Goal: Book appointment/travel/reservation

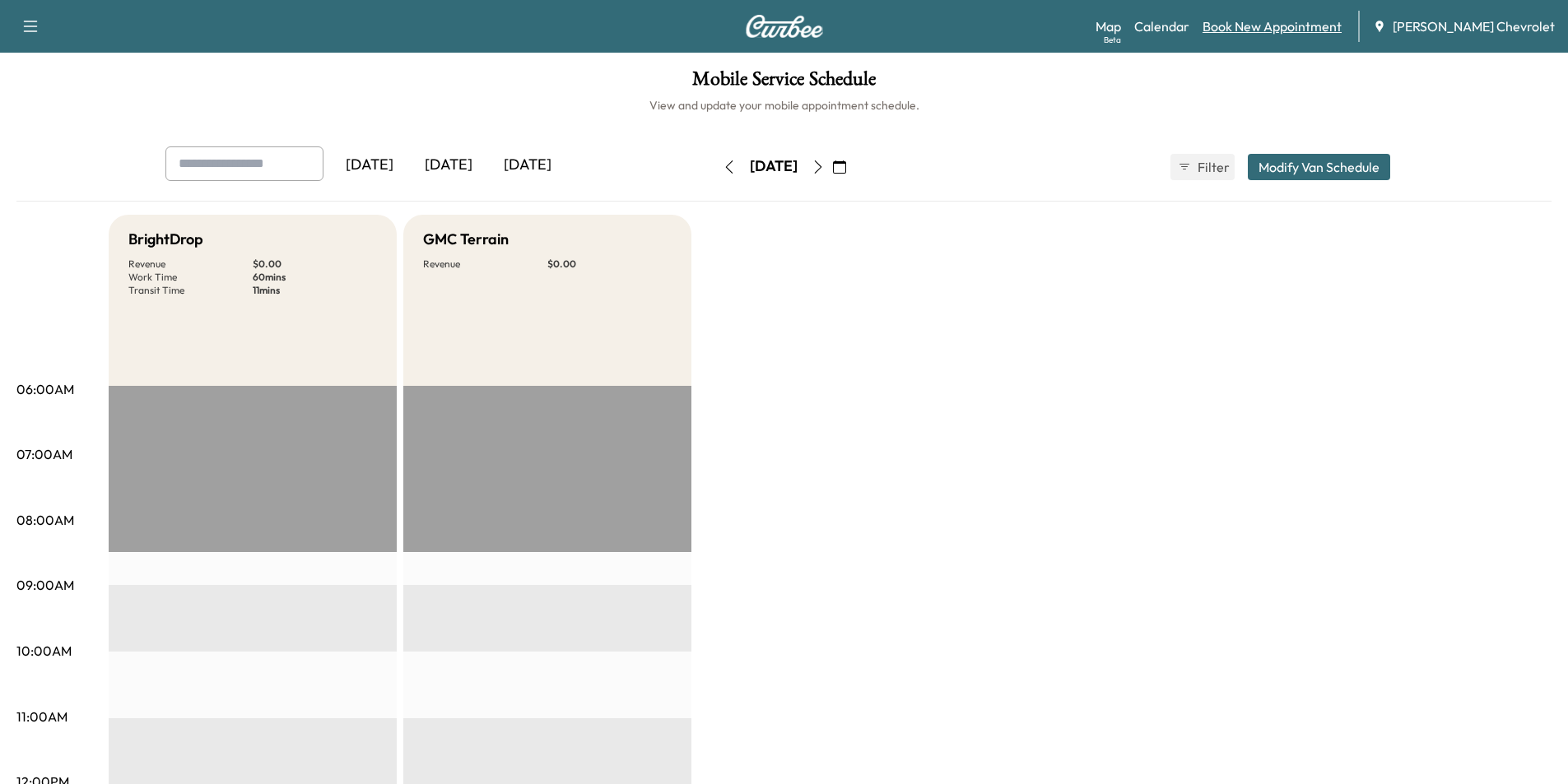
click at [1289, 21] on link "Book New Appointment" at bounding box center [1272, 25] width 139 height 20
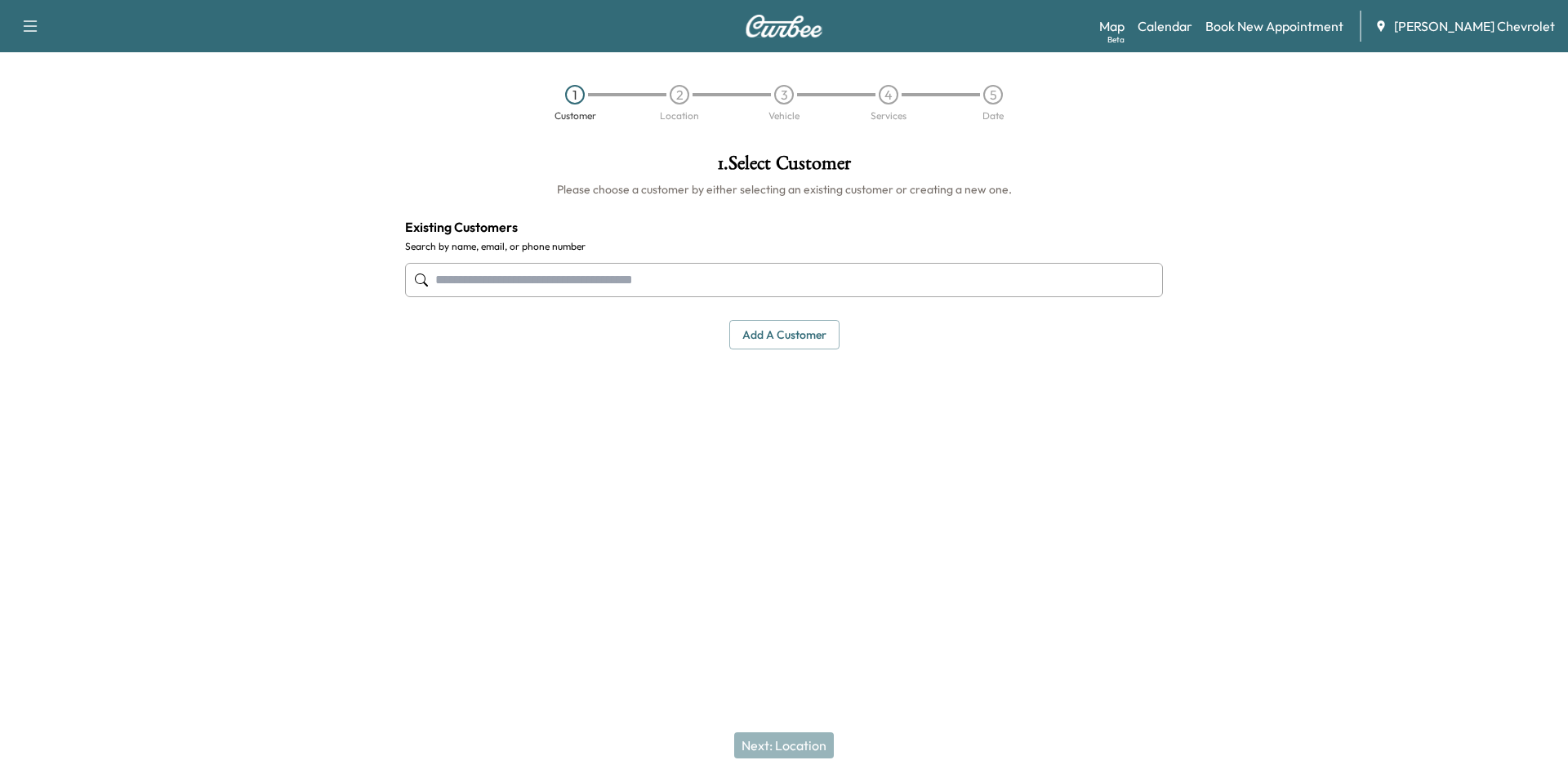
click at [873, 274] on input "text" at bounding box center [784, 280] width 758 height 35
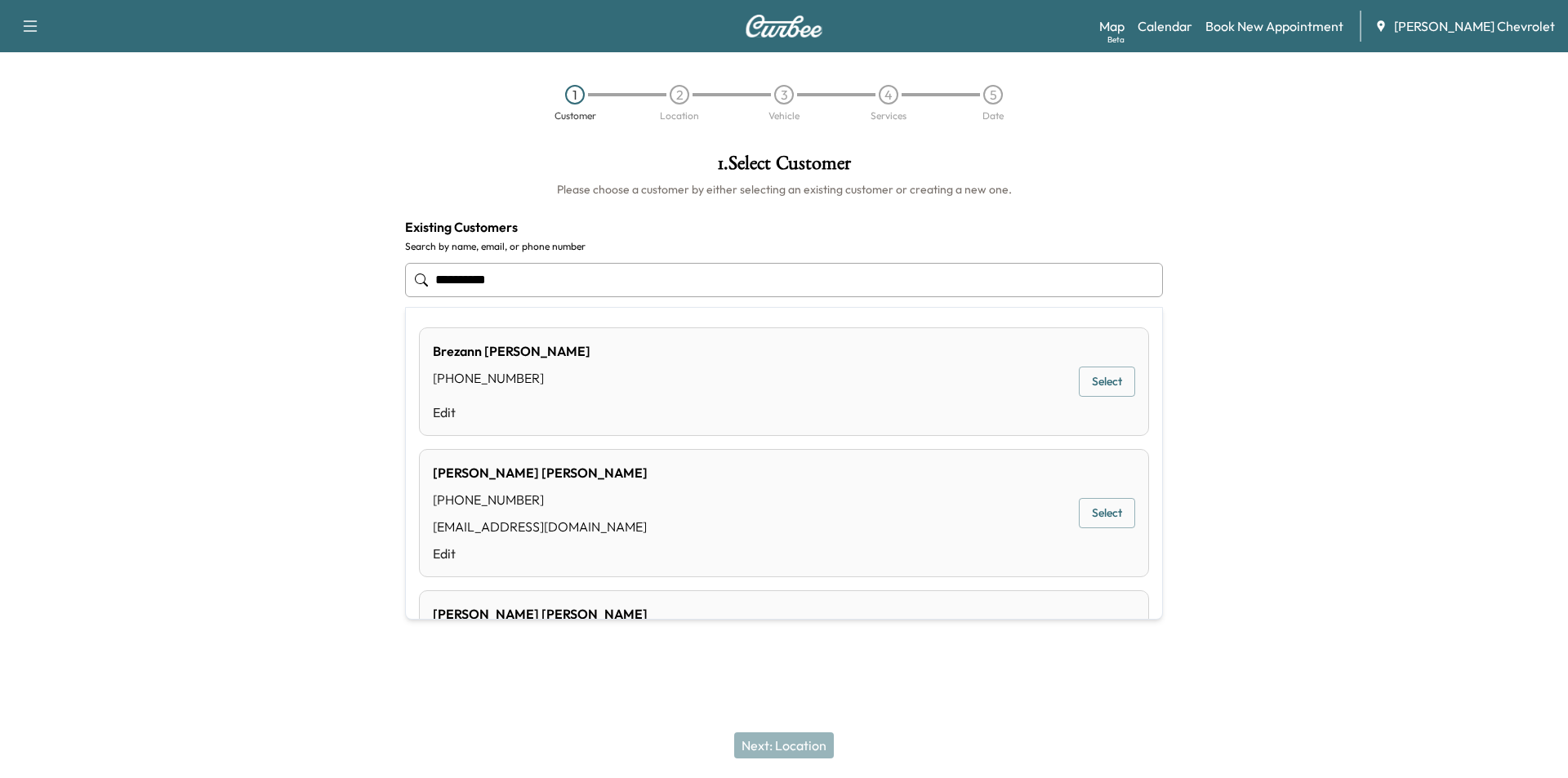
click at [1102, 510] on button "Select" at bounding box center [1107, 513] width 56 height 30
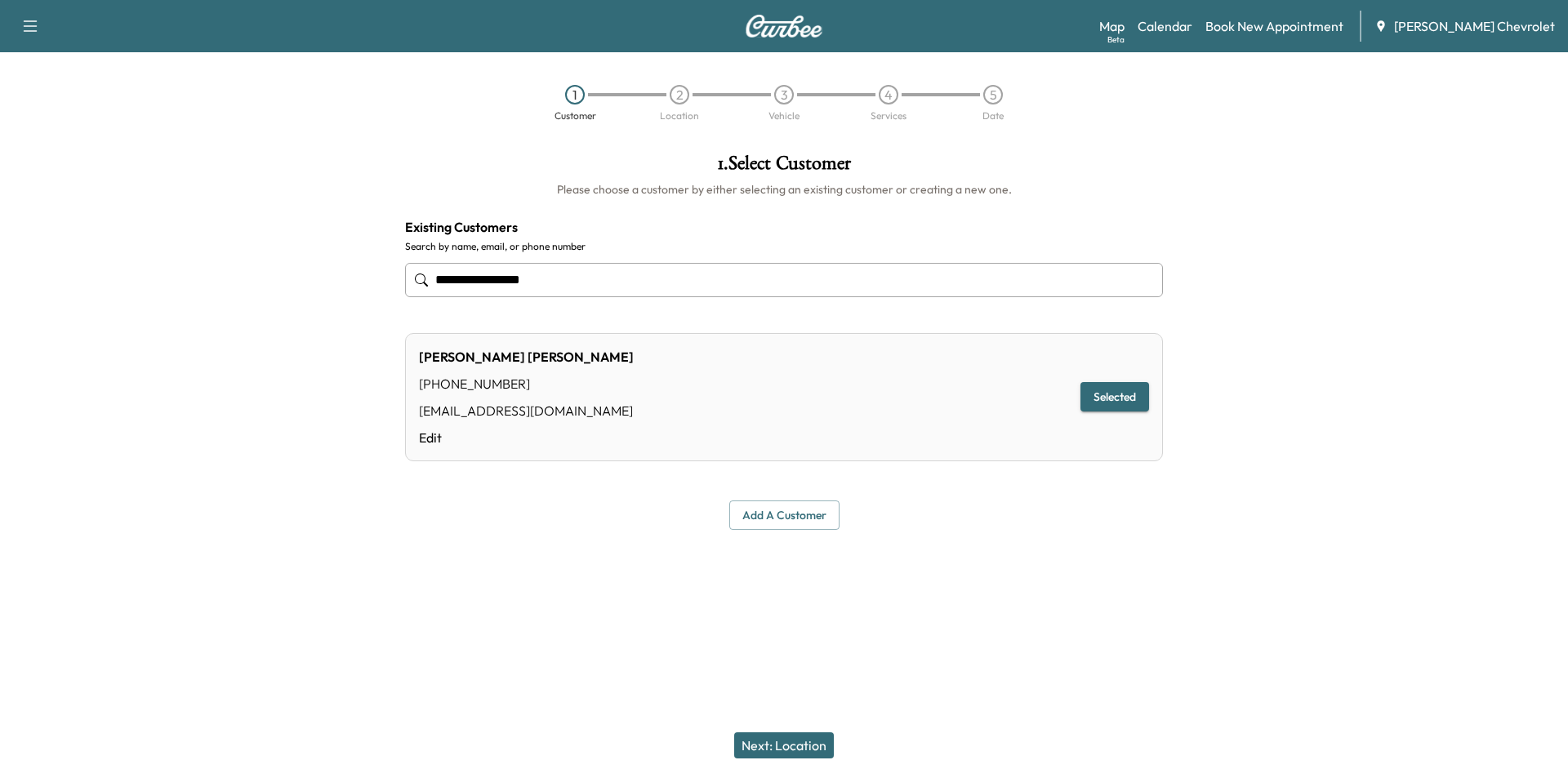
type input "**********"
click at [790, 739] on button "Next: Location" at bounding box center [784, 745] width 99 height 26
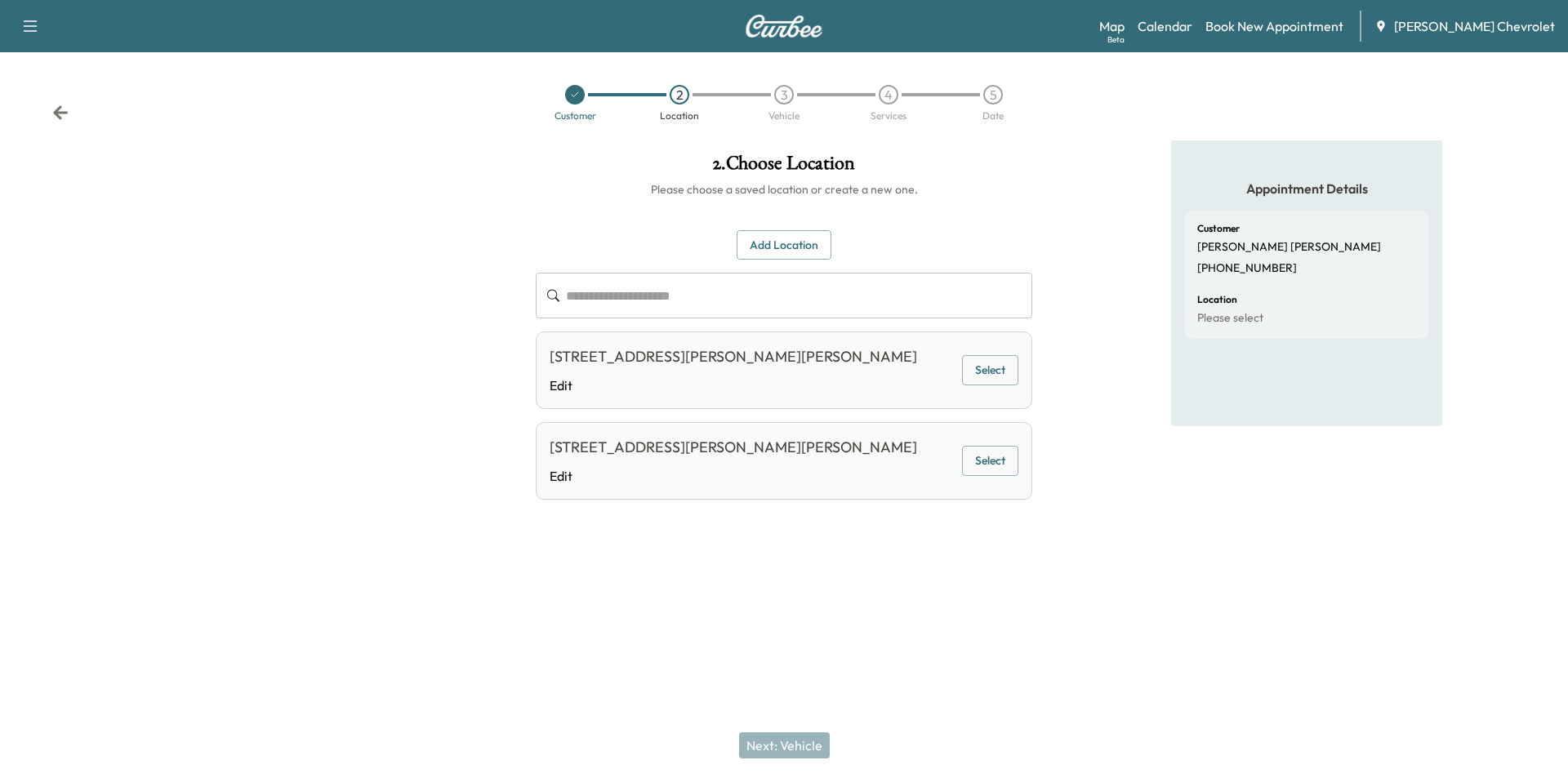
click at [768, 246] on button "Add Location" at bounding box center [784, 245] width 94 height 30
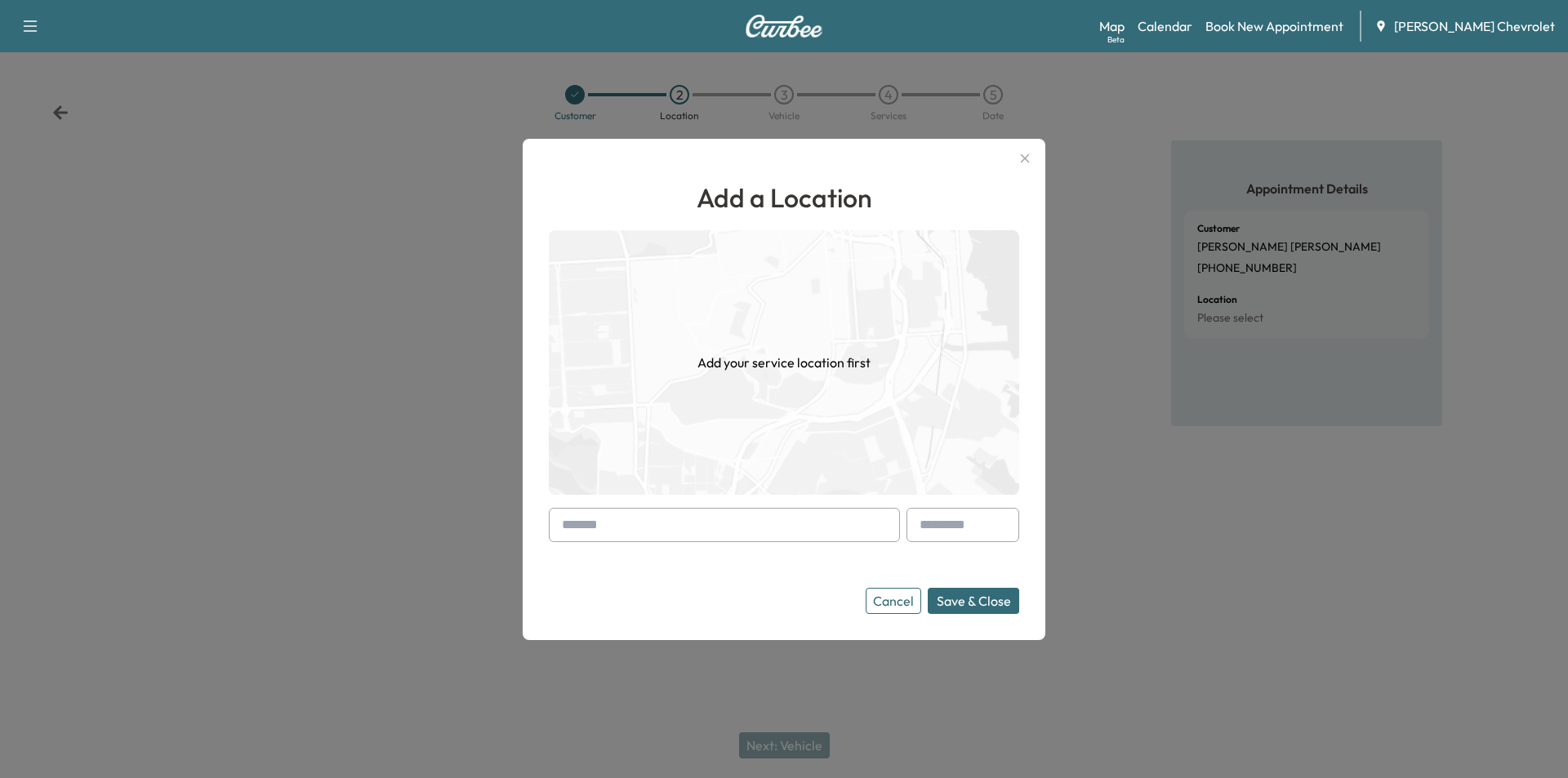
click at [622, 523] on input "text" at bounding box center [724, 525] width 352 height 35
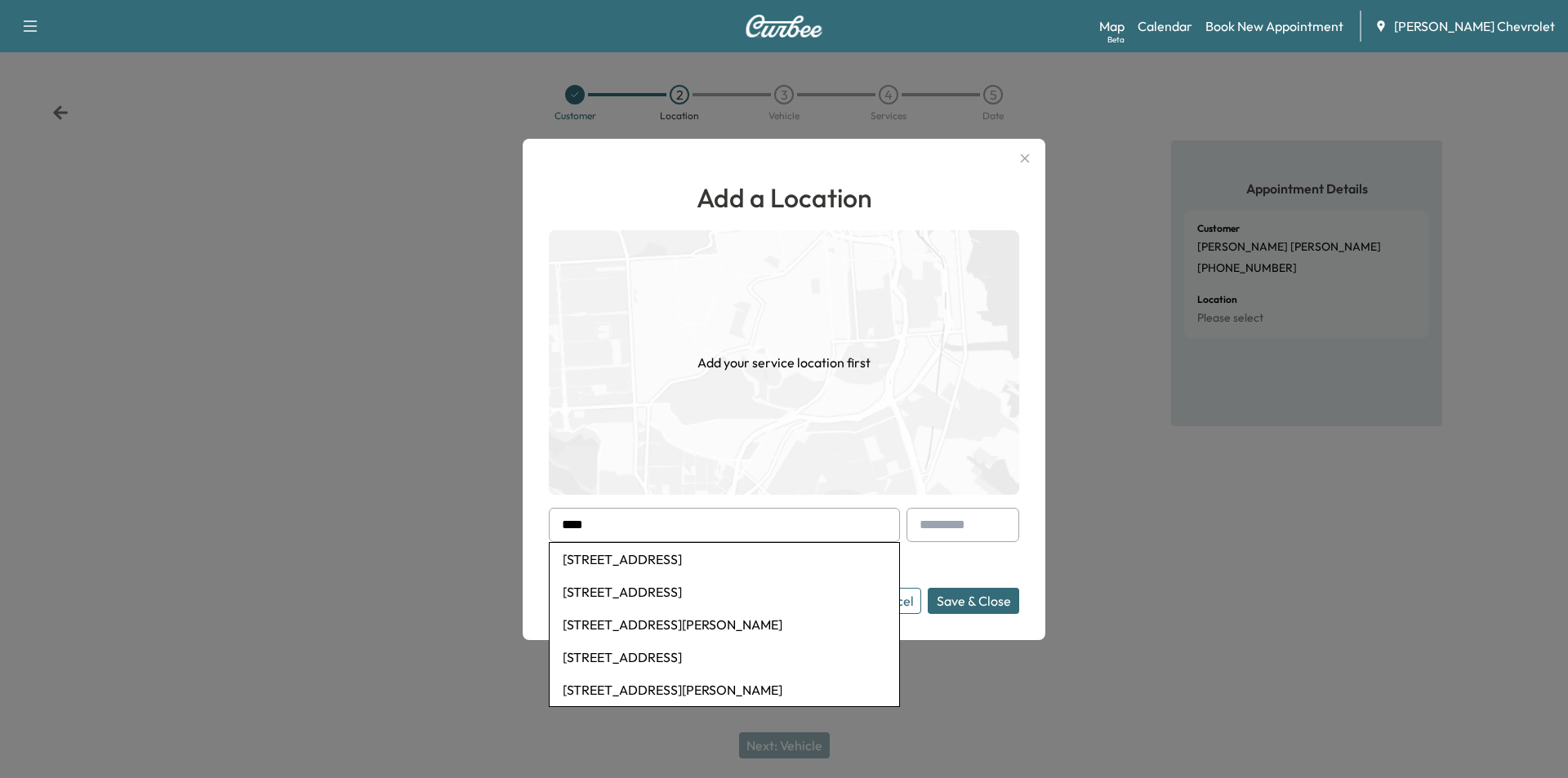
click at [621, 590] on li "[STREET_ADDRESS]" at bounding box center [724, 592] width 350 height 33
type input "**********"
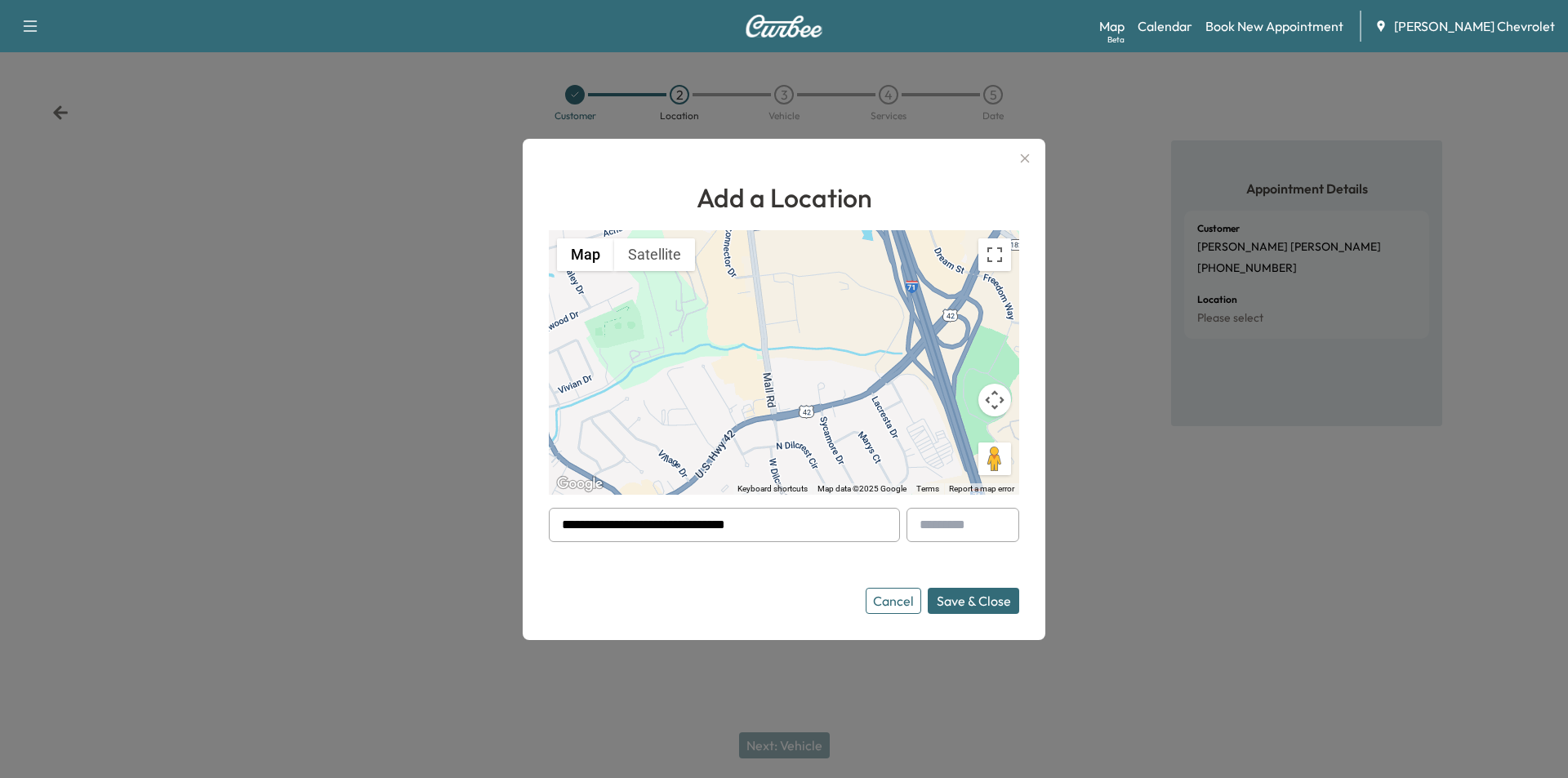
click at [984, 609] on button "Save & Close" at bounding box center [974, 601] width 92 height 26
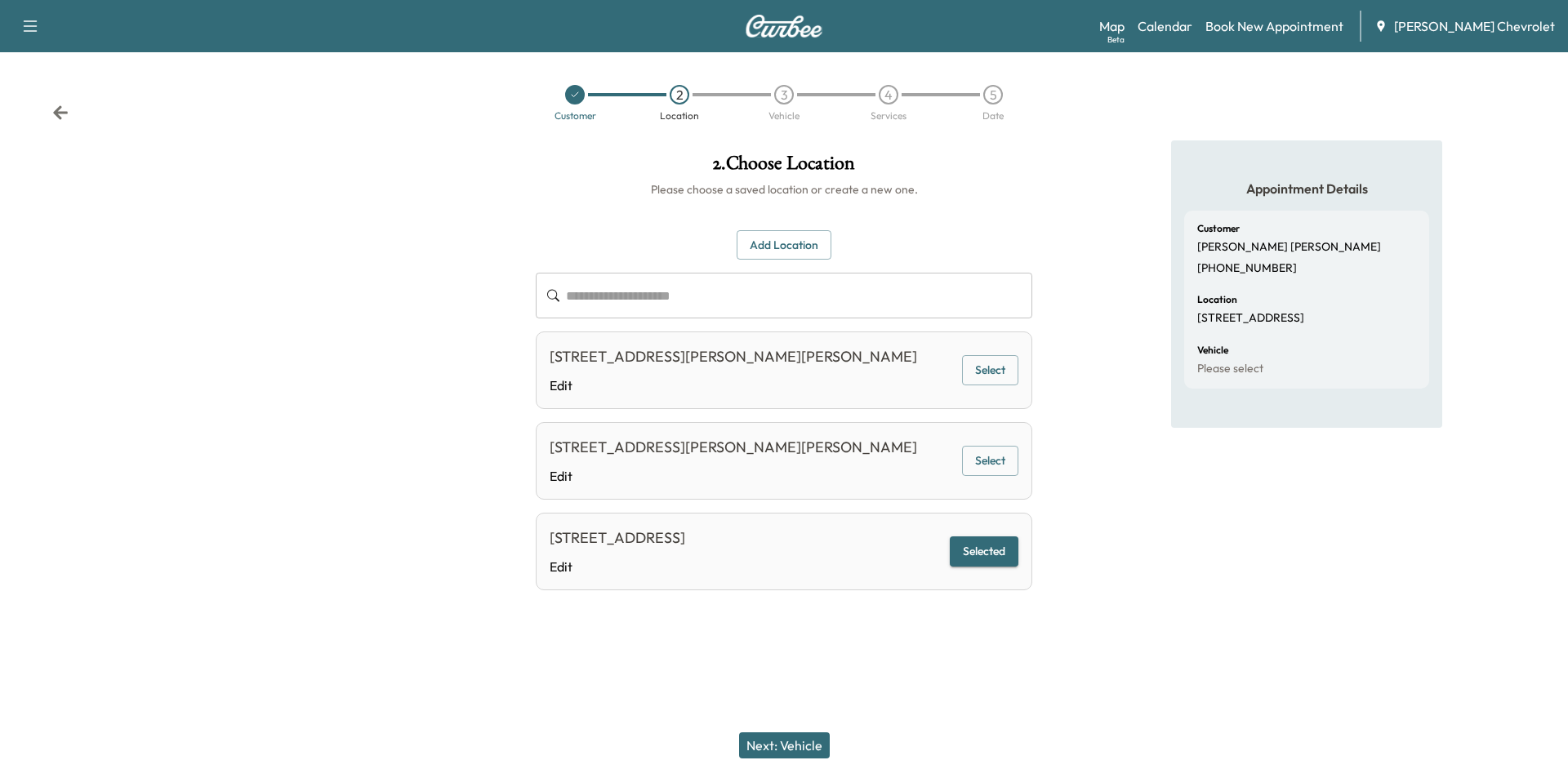
click at [797, 737] on button "Next: Vehicle" at bounding box center [785, 745] width 91 height 26
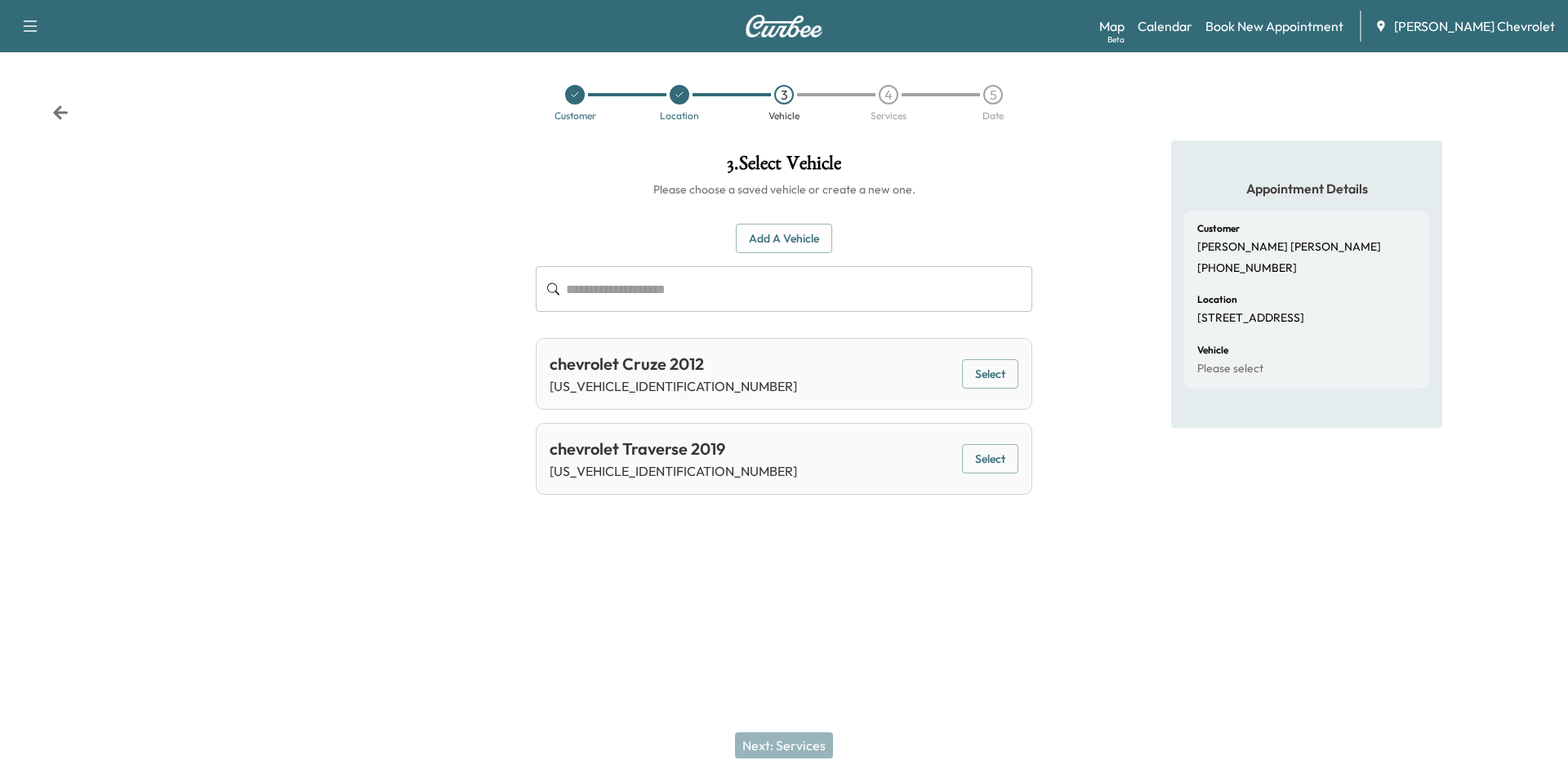
click at [996, 469] on button "Select" at bounding box center [990, 459] width 56 height 30
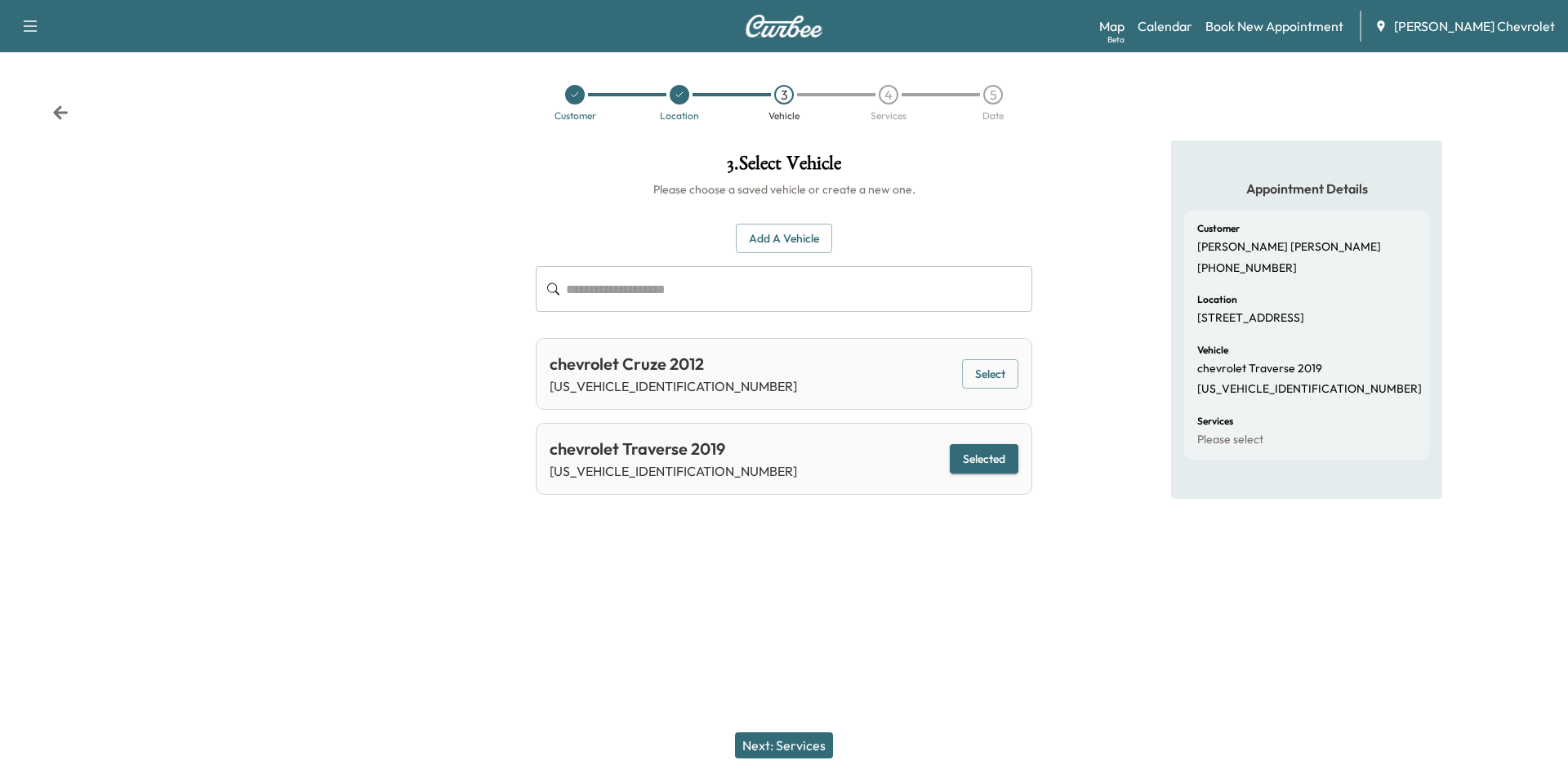
click at [801, 743] on button "Next: Services" at bounding box center [784, 745] width 98 height 26
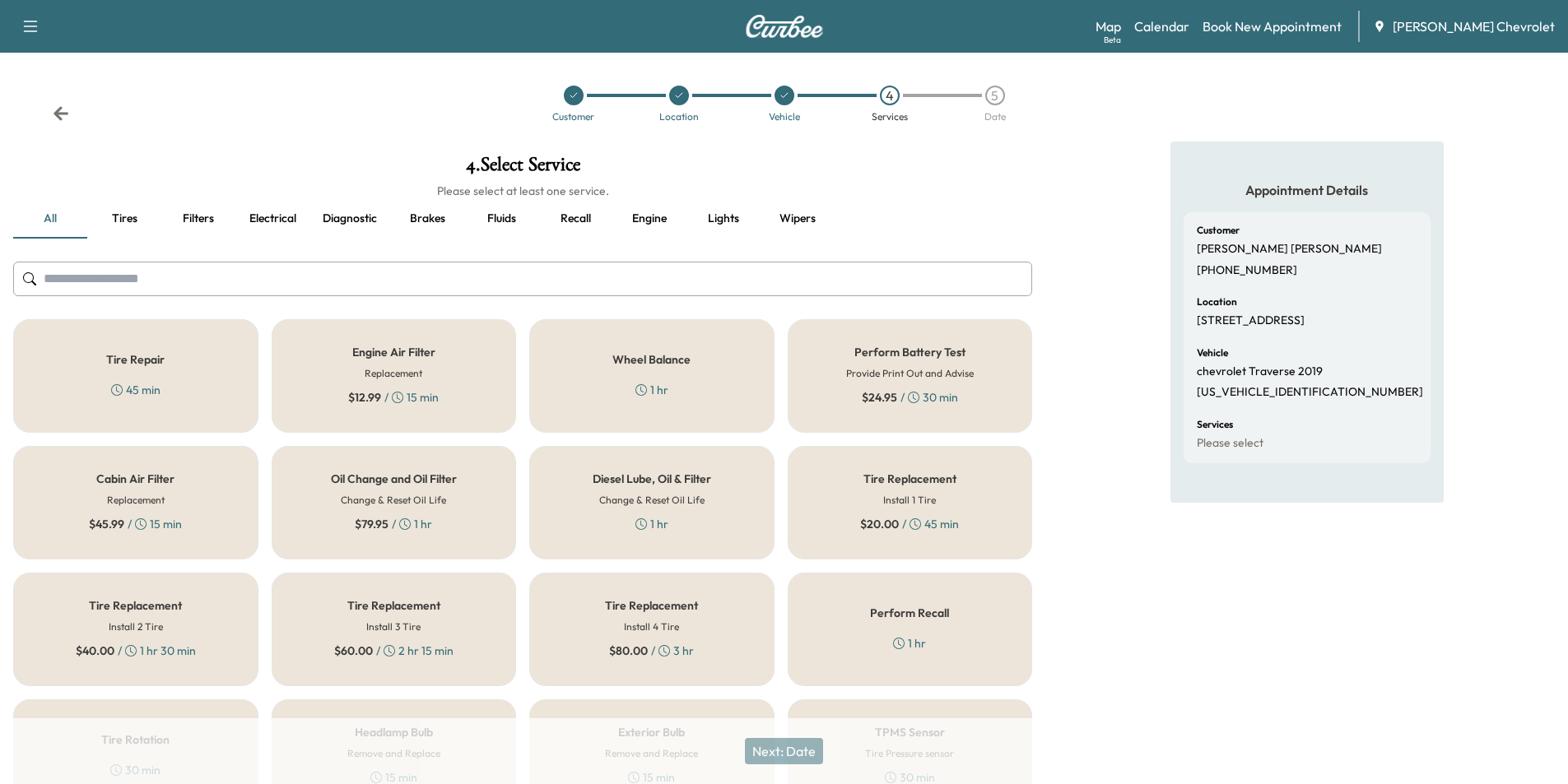
click at [395, 511] on div "Oil Change and Oil Filter Change & Reset Oil Life $ 79.95 / 1 hr" at bounding box center [394, 503] width 245 height 114
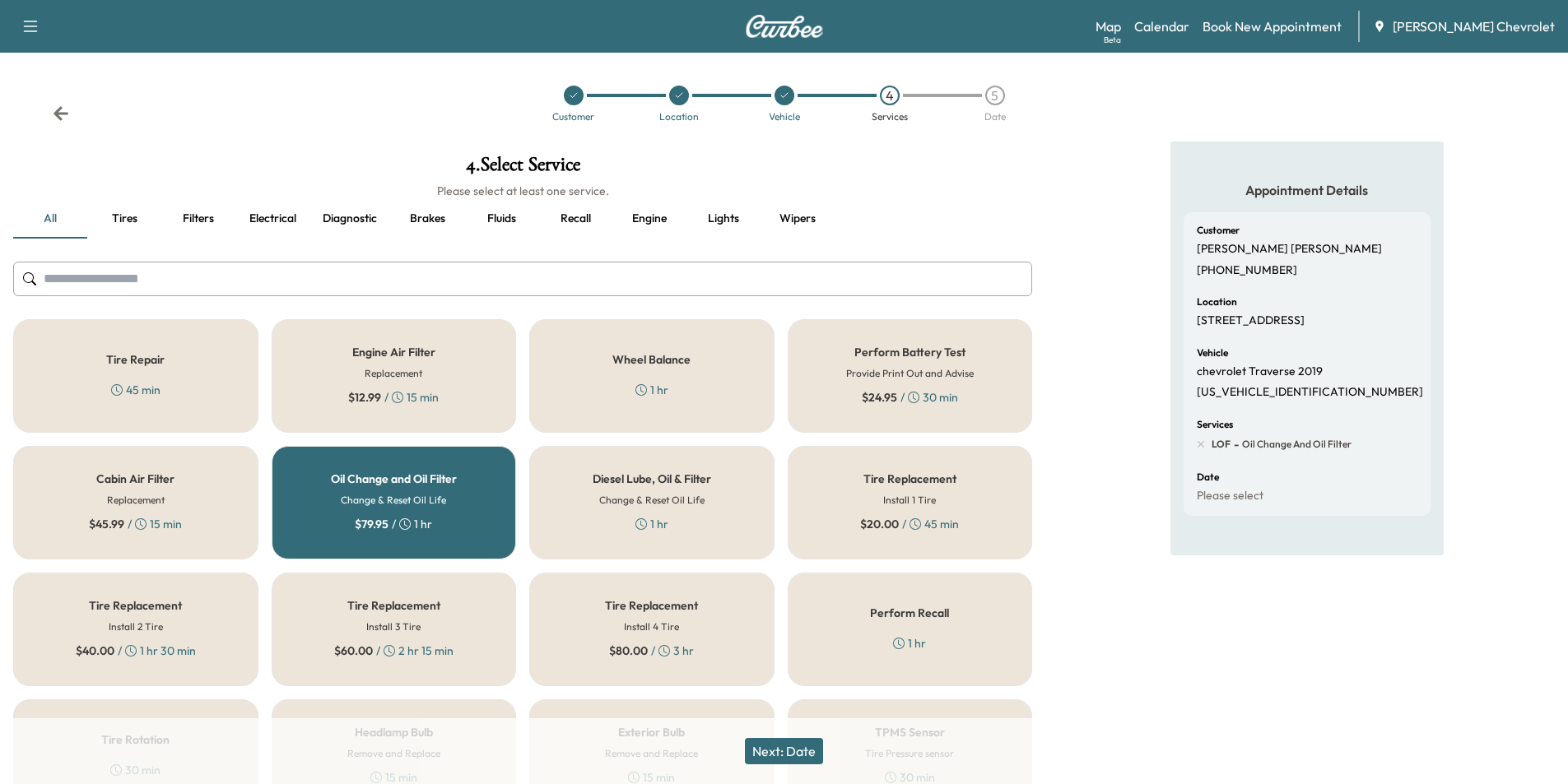
click at [802, 753] on button "Next: Date" at bounding box center [784, 751] width 78 height 26
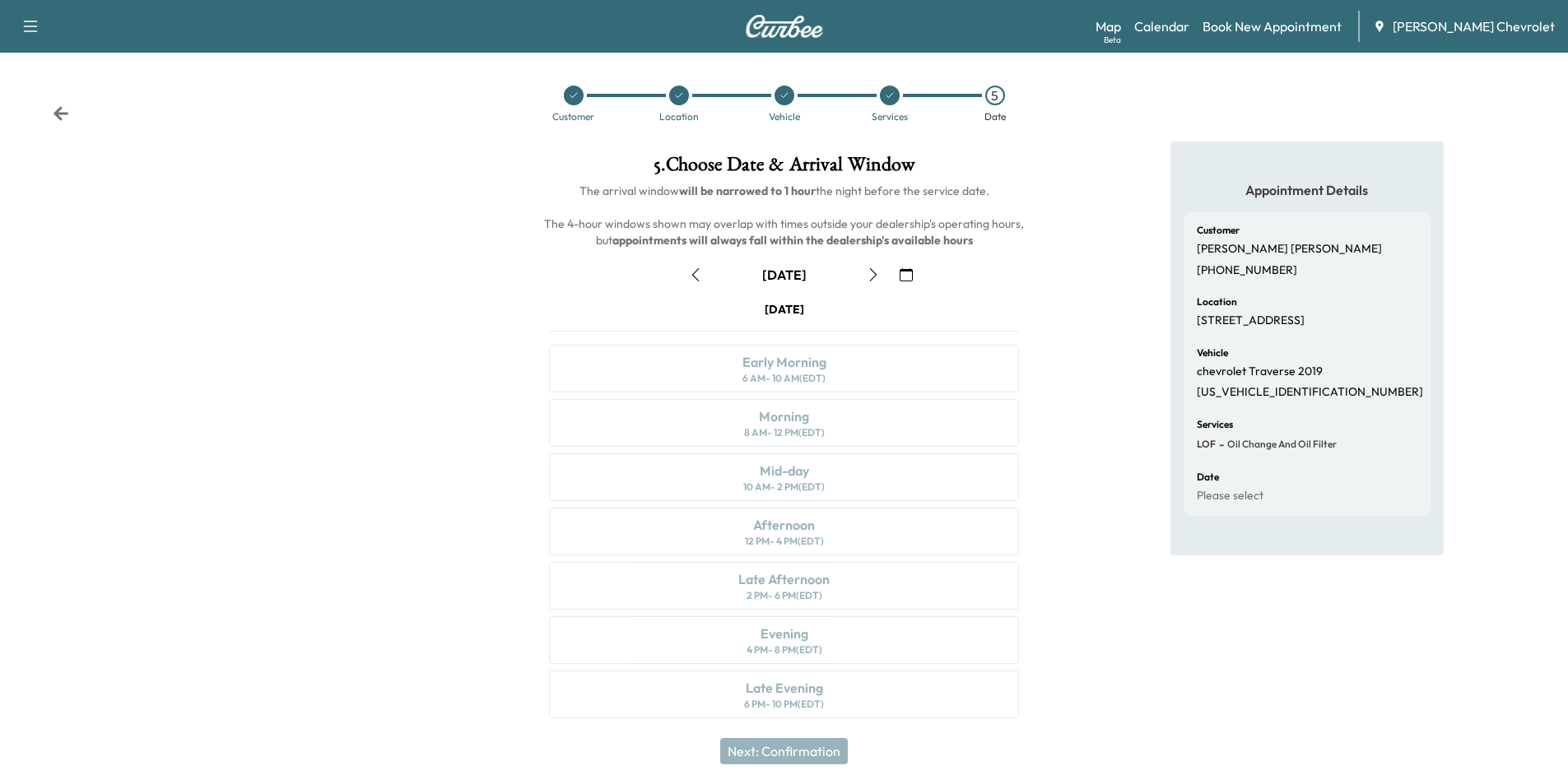
click at [871, 272] on icon "button" at bounding box center [873, 275] width 14 height 14
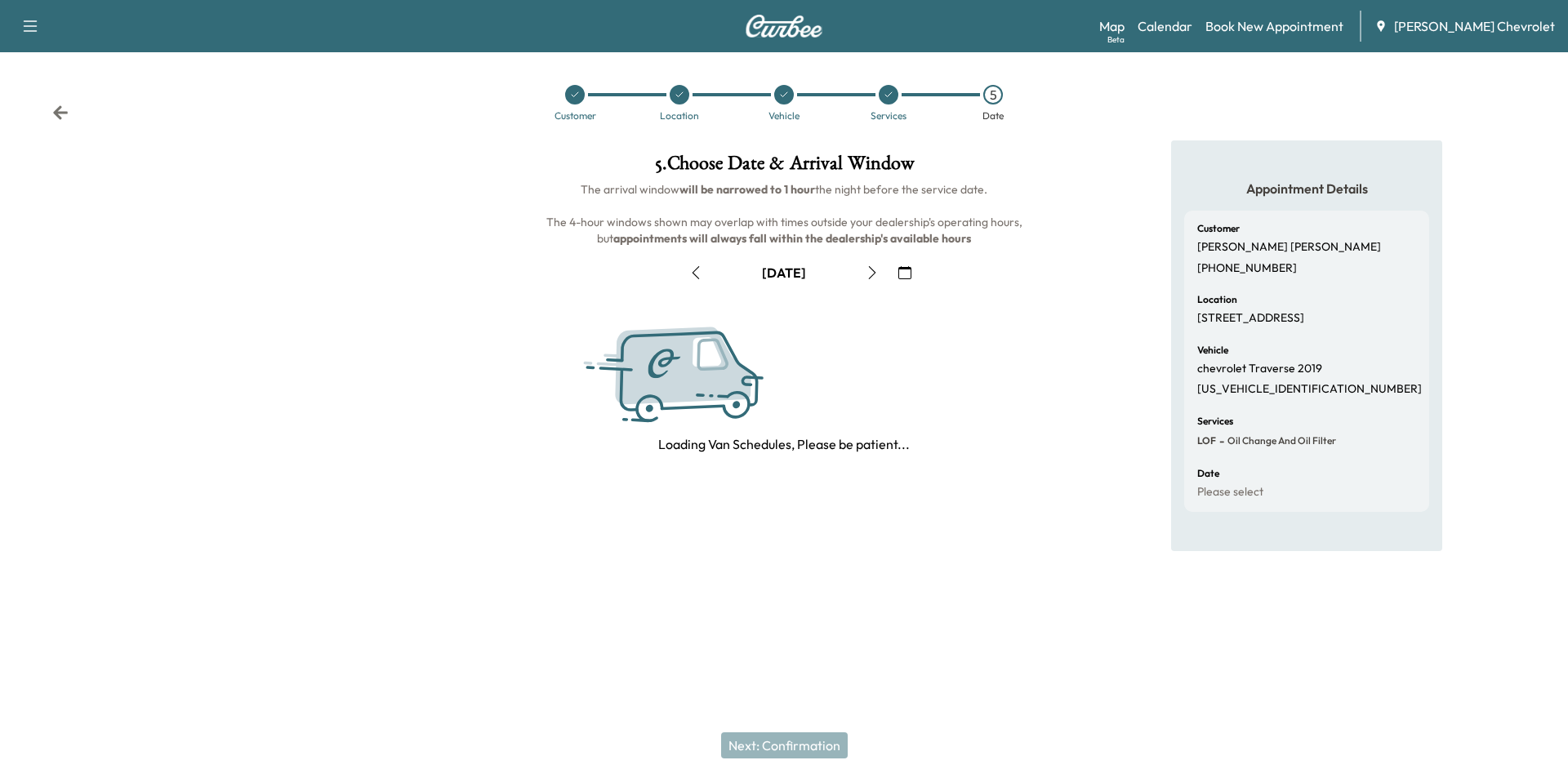
click at [865, 270] on button "button" at bounding box center [872, 272] width 28 height 26
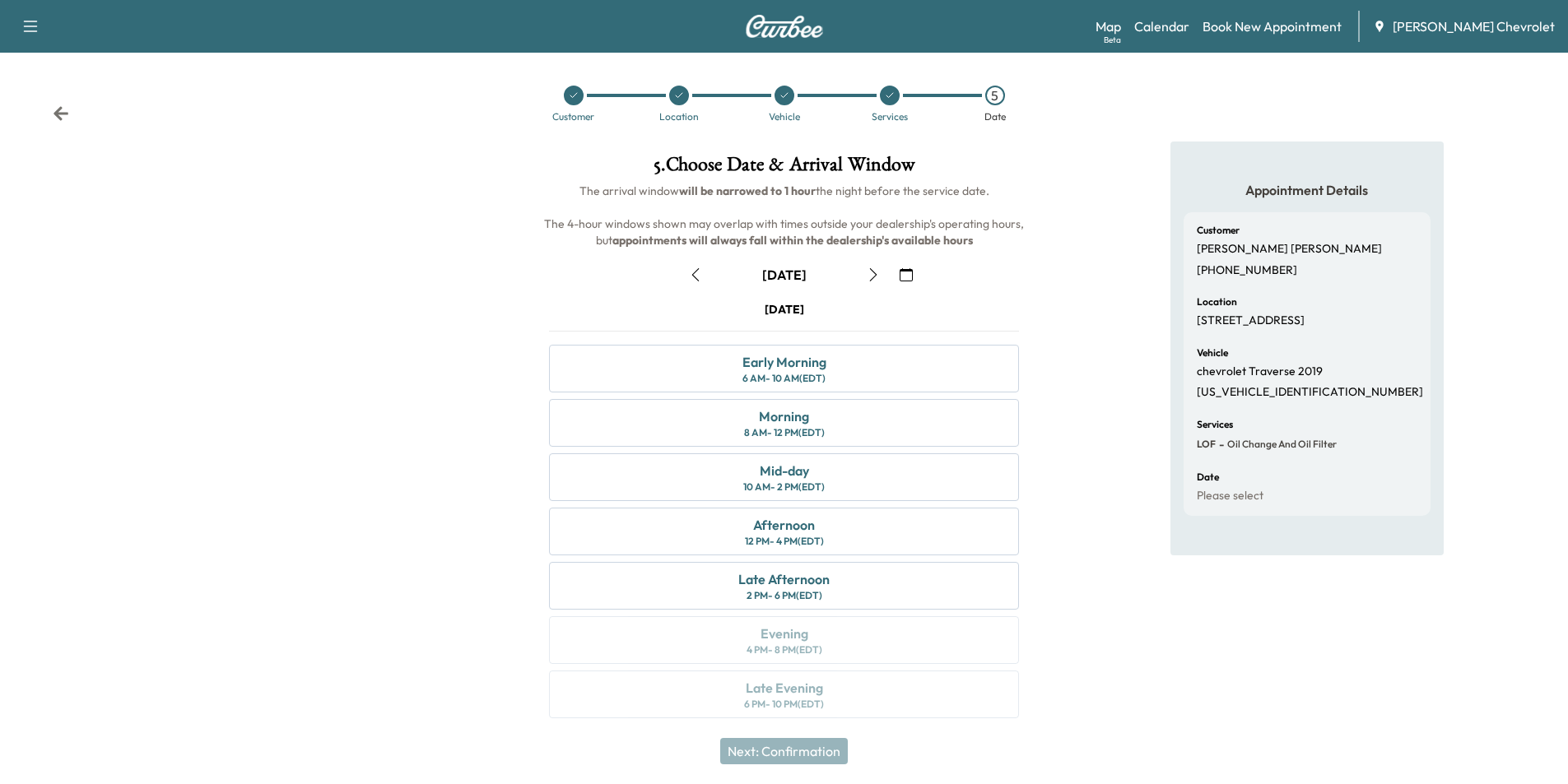
click at [703, 274] on button "button" at bounding box center [695, 274] width 28 height 26
click at [693, 274] on icon "button" at bounding box center [695, 275] width 8 height 14
click at [878, 277] on icon "button" at bounding box center [873, 275] width 14 height 14
click at [877, 275] on icon "button" at bounding box center [873, 275] width 14 height 14
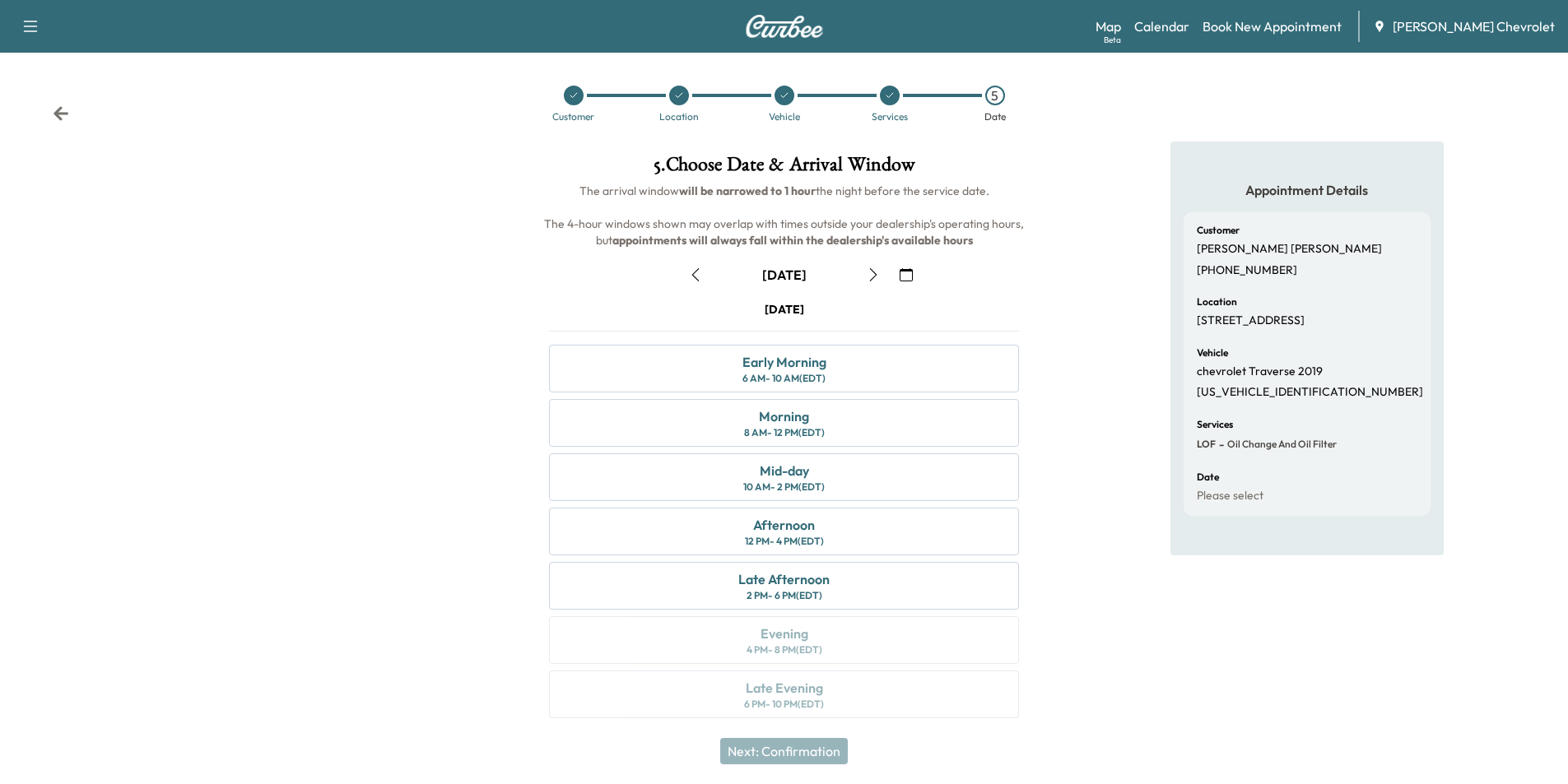
click at [692, 275] on icon "button" at bounding box center [695, 275] width 8 height 14
click at [840, 494] on div "Mid-day 10 AM - 2 PM (EDT)" at bounding box center [783, 477] width 470 height 48
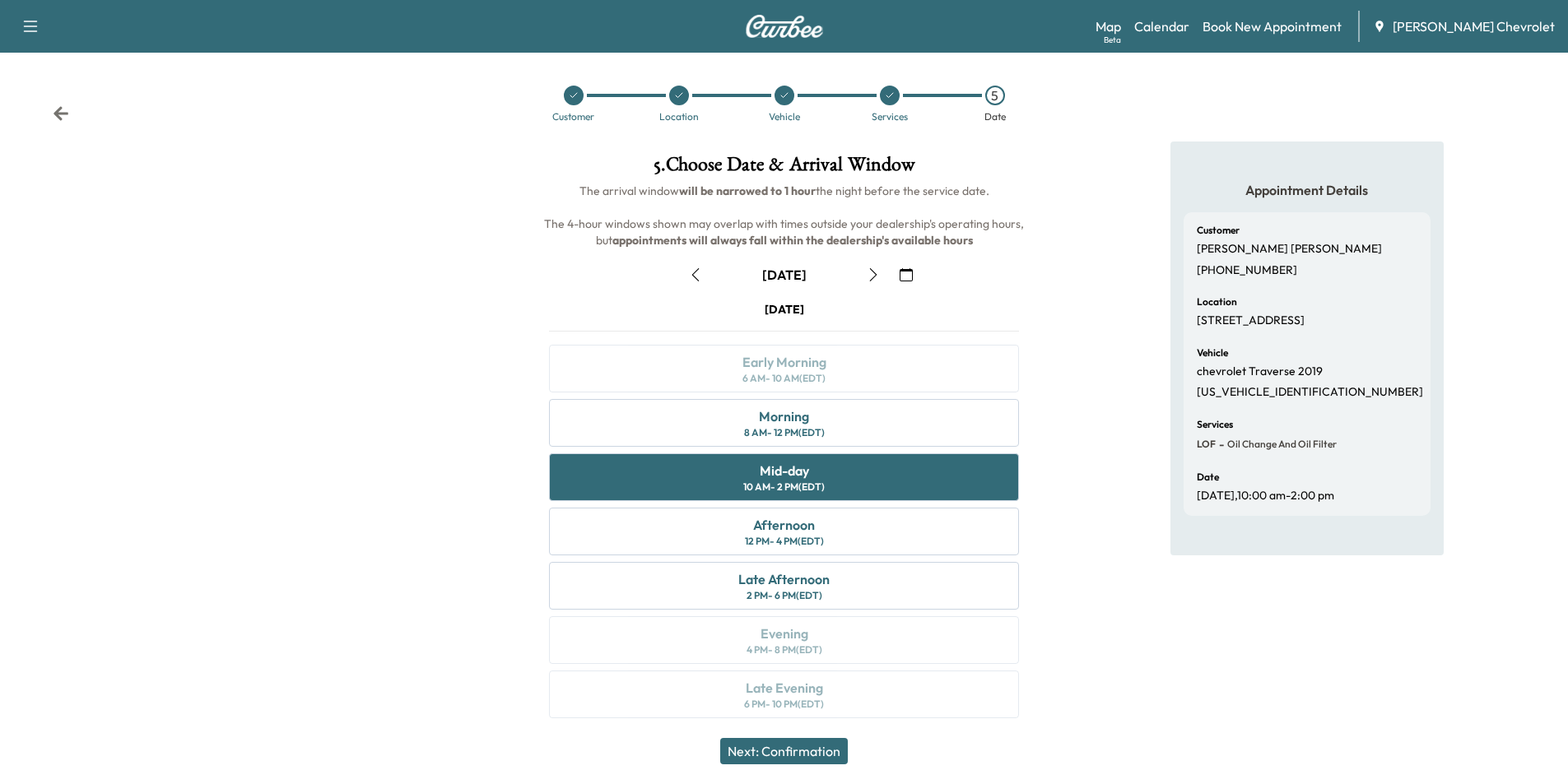
click at [823, 750] on button "Next: Confirmation" at bounding box center [784, 751] width 127 height 26
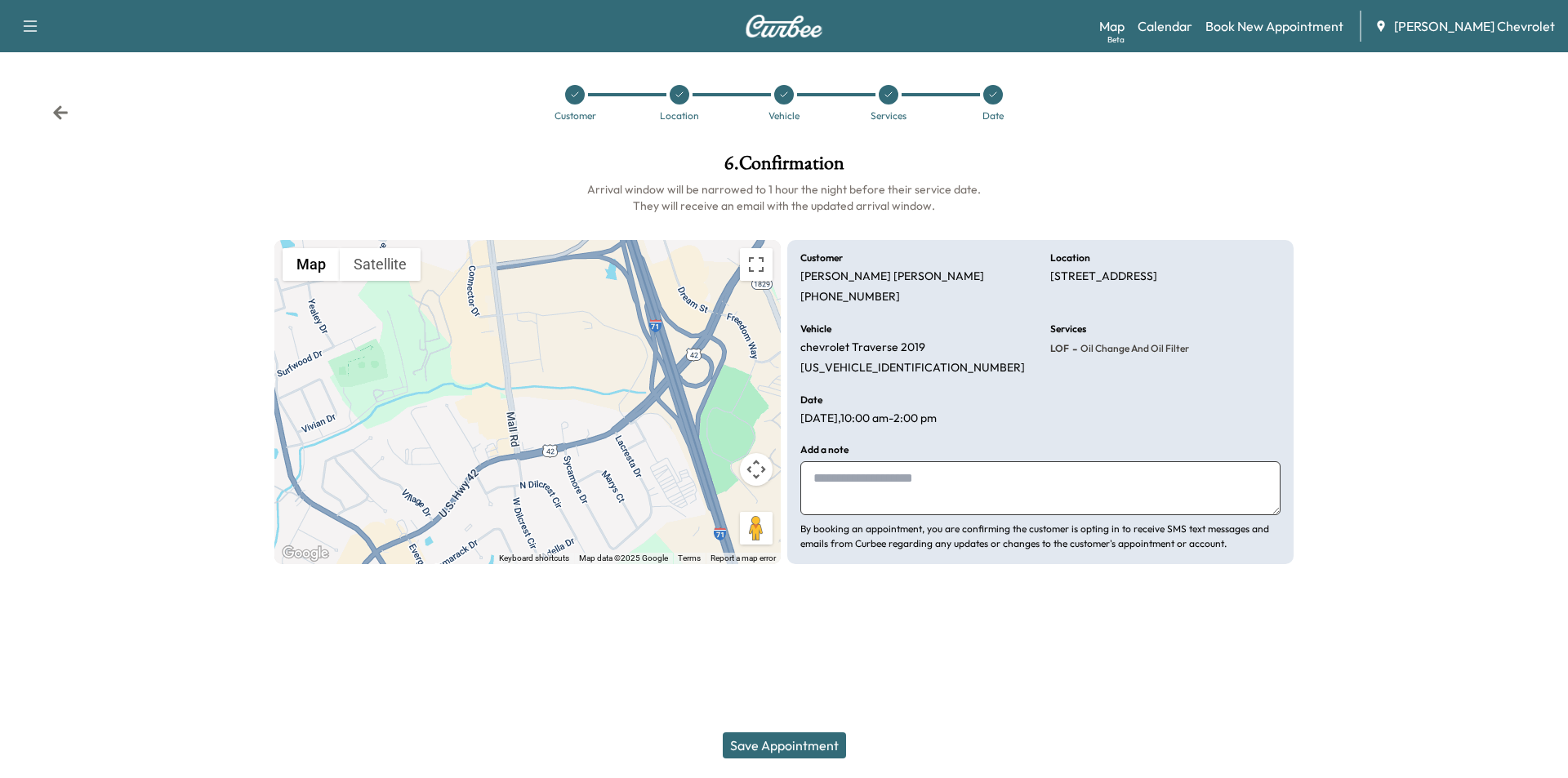
click at [900, 486] on textarea at bounding box center [1041, 488] width 481 height 54
type textarea "**********"
click at [809, 739] on button "Save Appointment" at bounding box center [785, 745] width 123 height 26
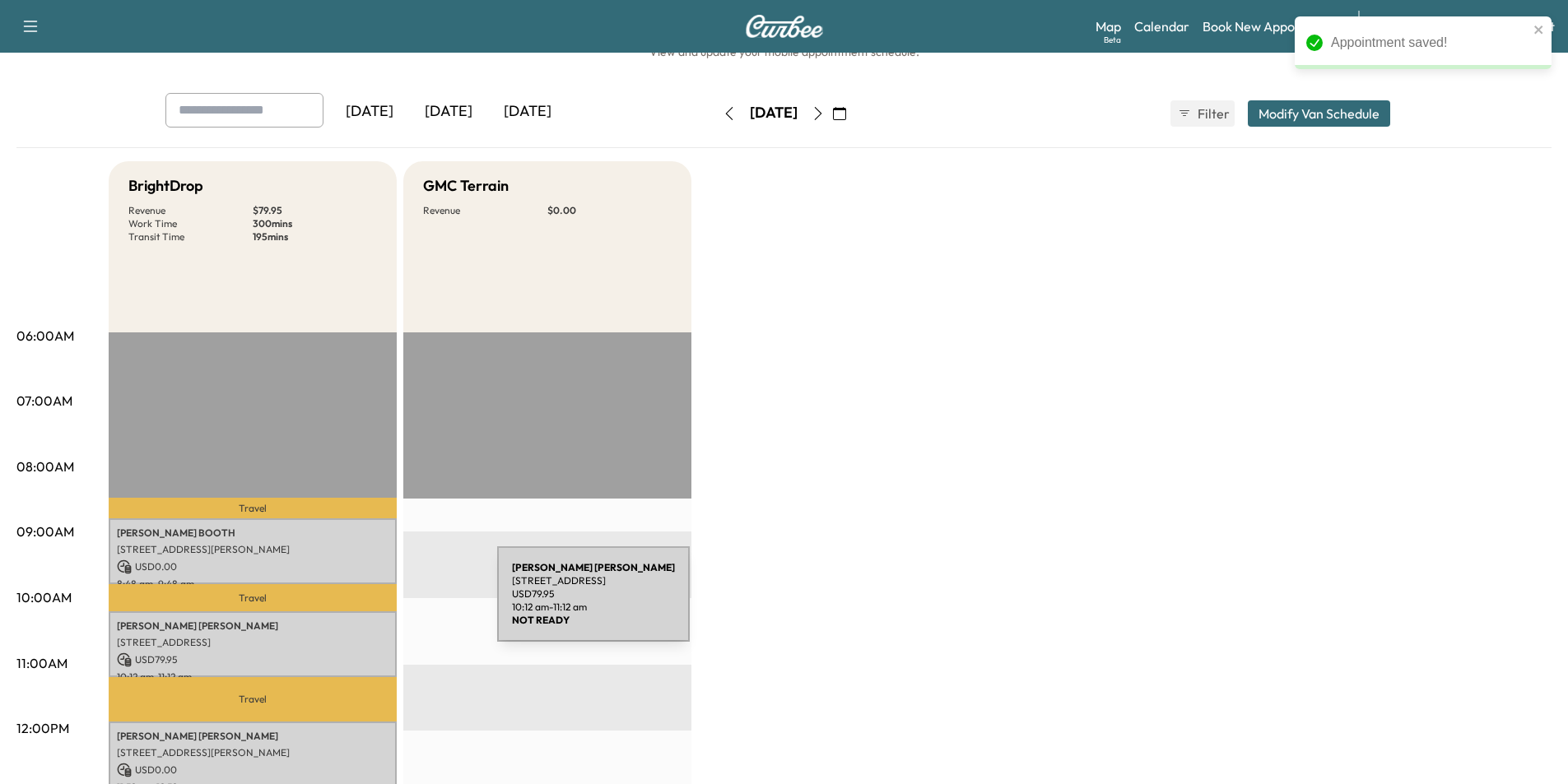
scroll to position [82, 0]
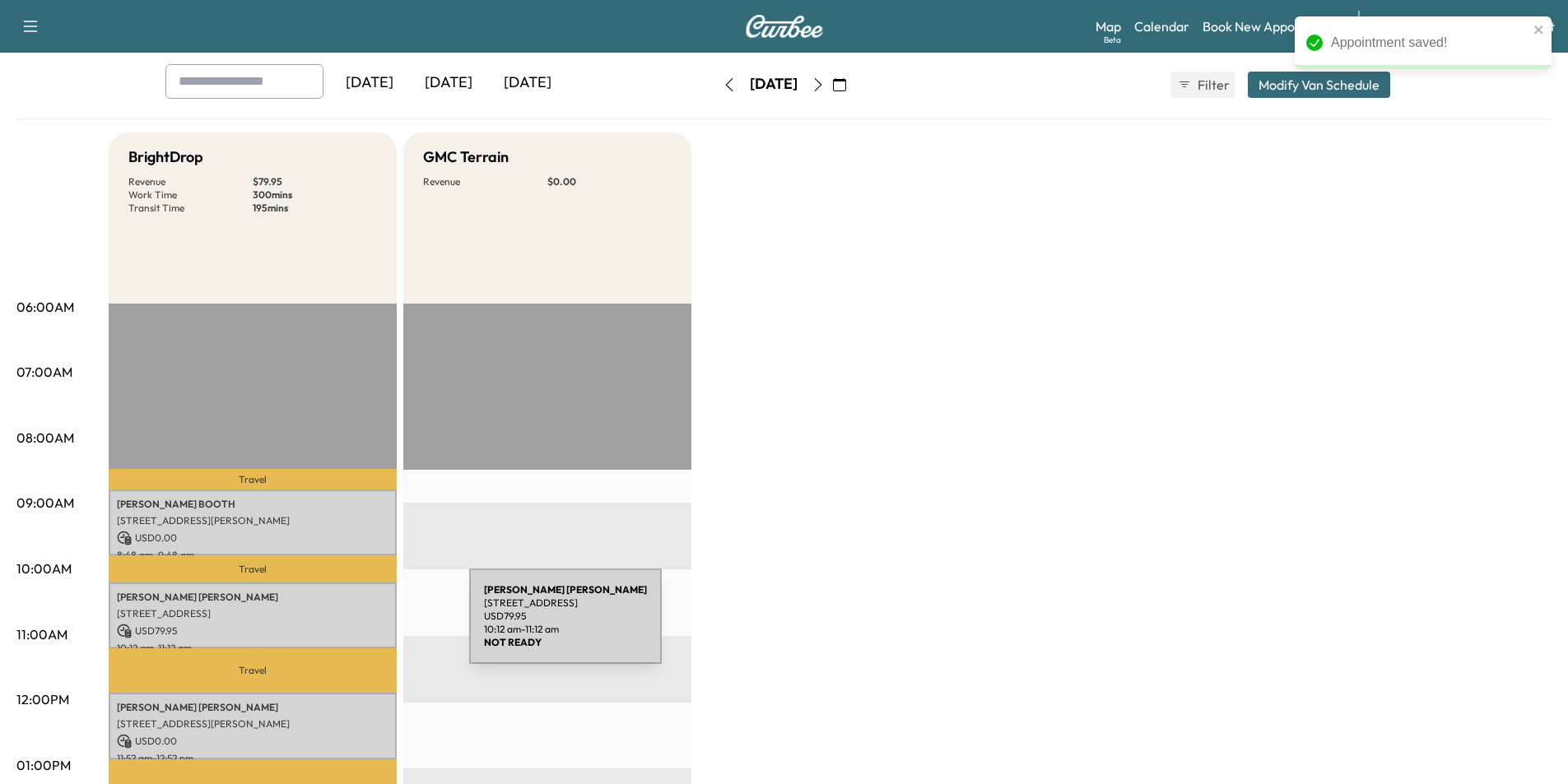
click at [332, 612] on p "[STREET_ADDRESS]" at bounding box center [253, 614] width 272 height 14
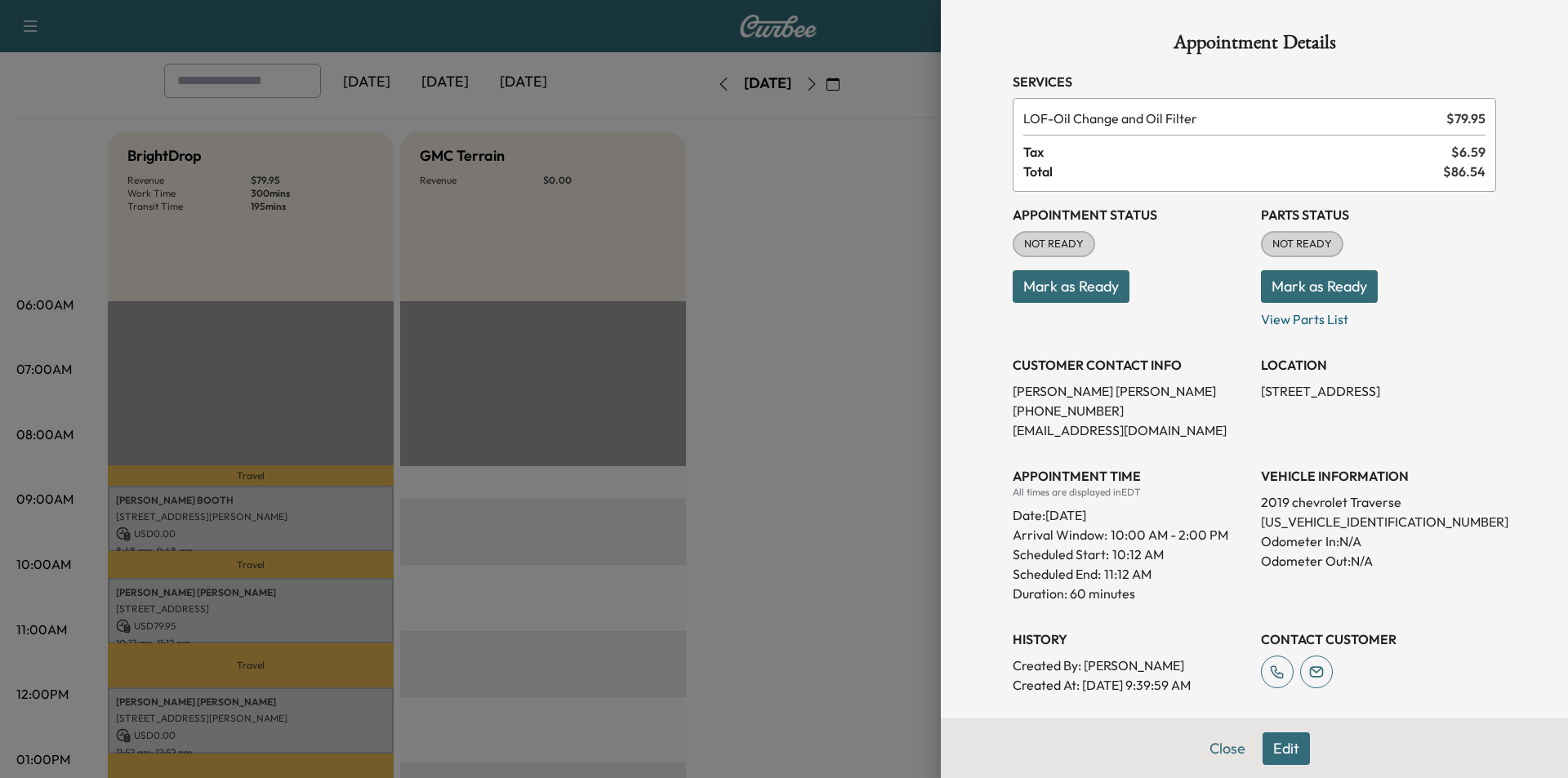
click at [784, 237] on div at bounding box center [784, 389] width 1568 height 778
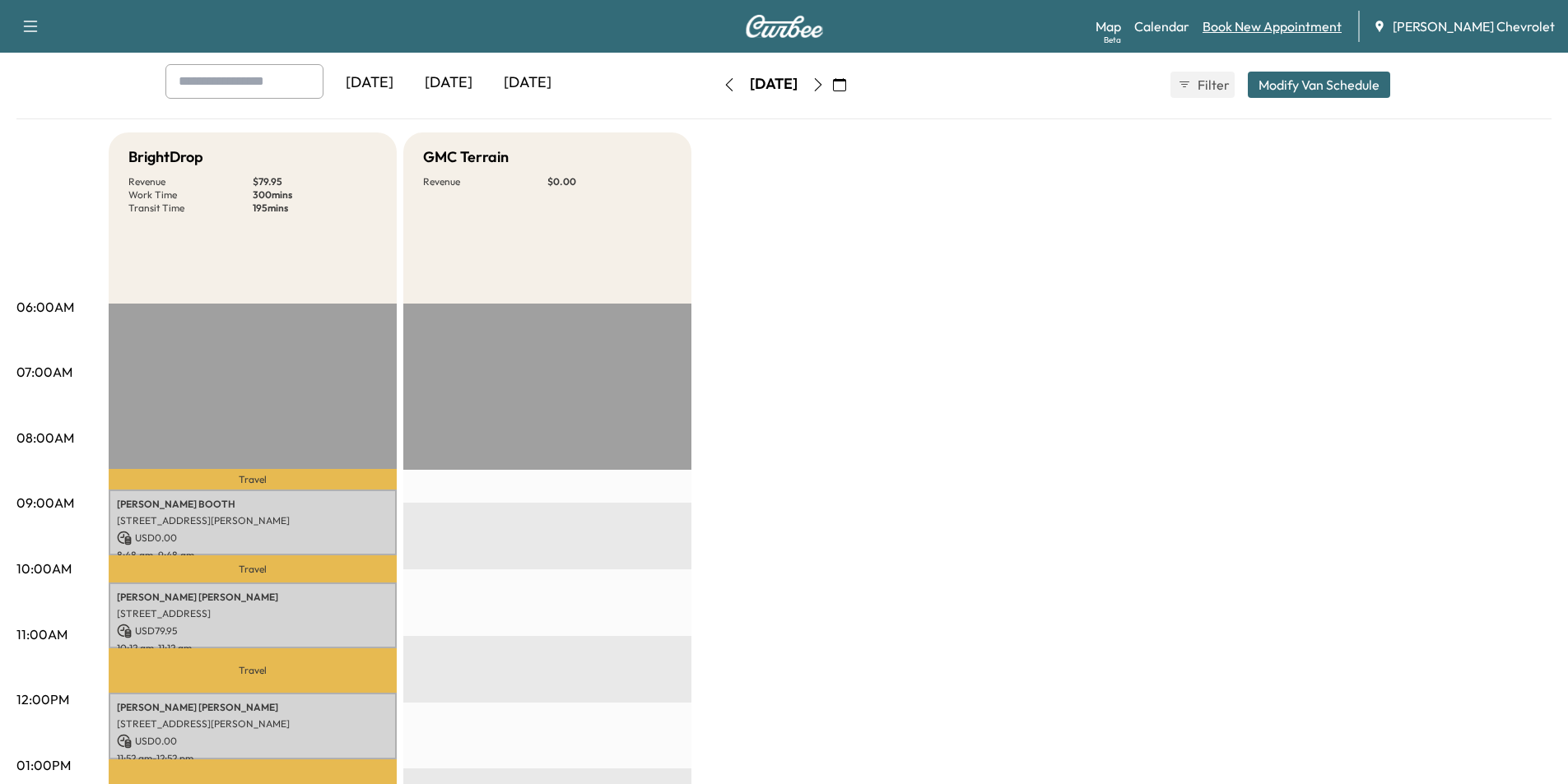
click at [1306, 27] on link "Book New Appointment" at bounding box center [1272, 25] width 139 height 20
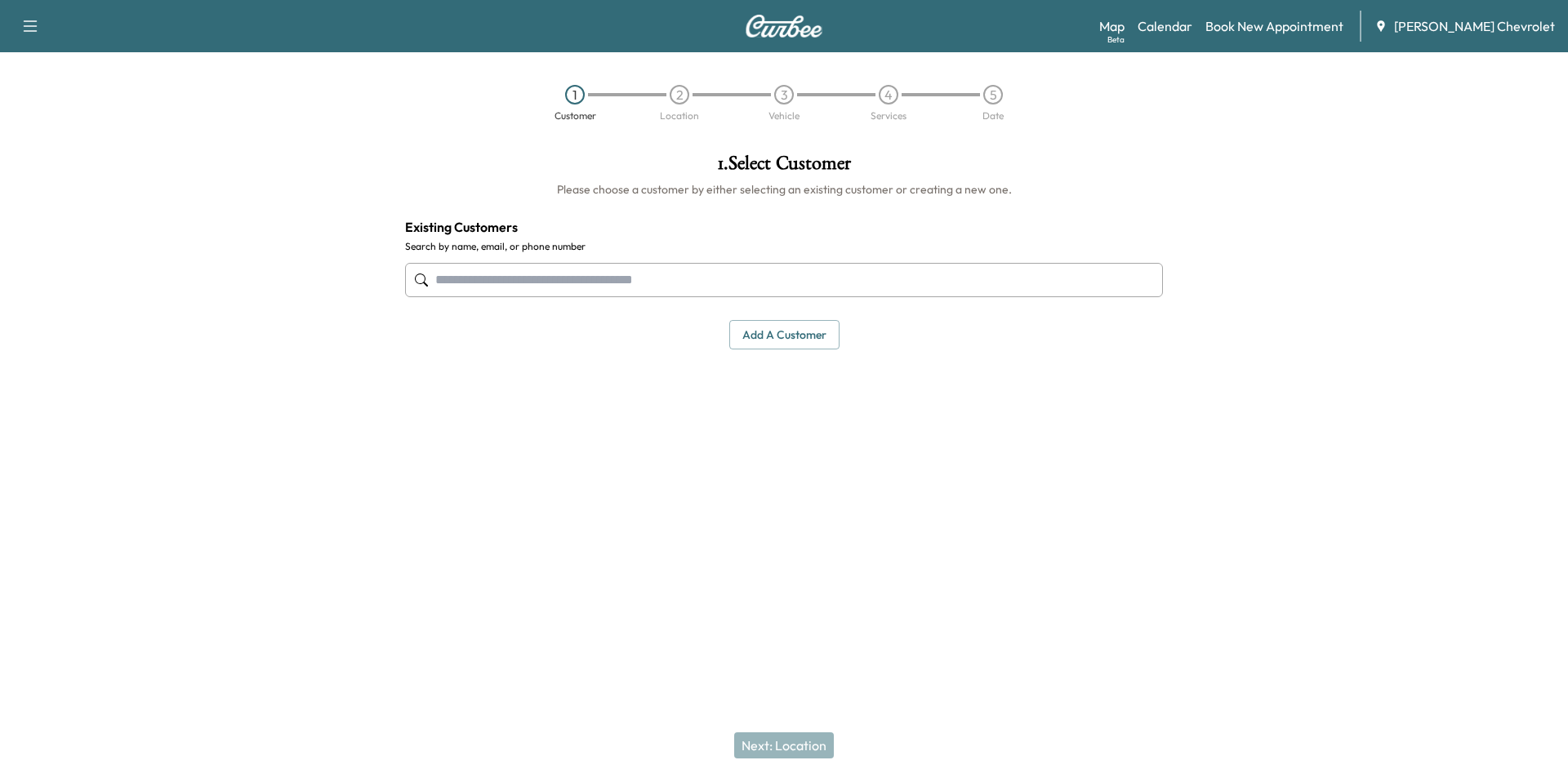
click at [855, 282] on input "text" at bounding box center [784, 280] width 758 height 35
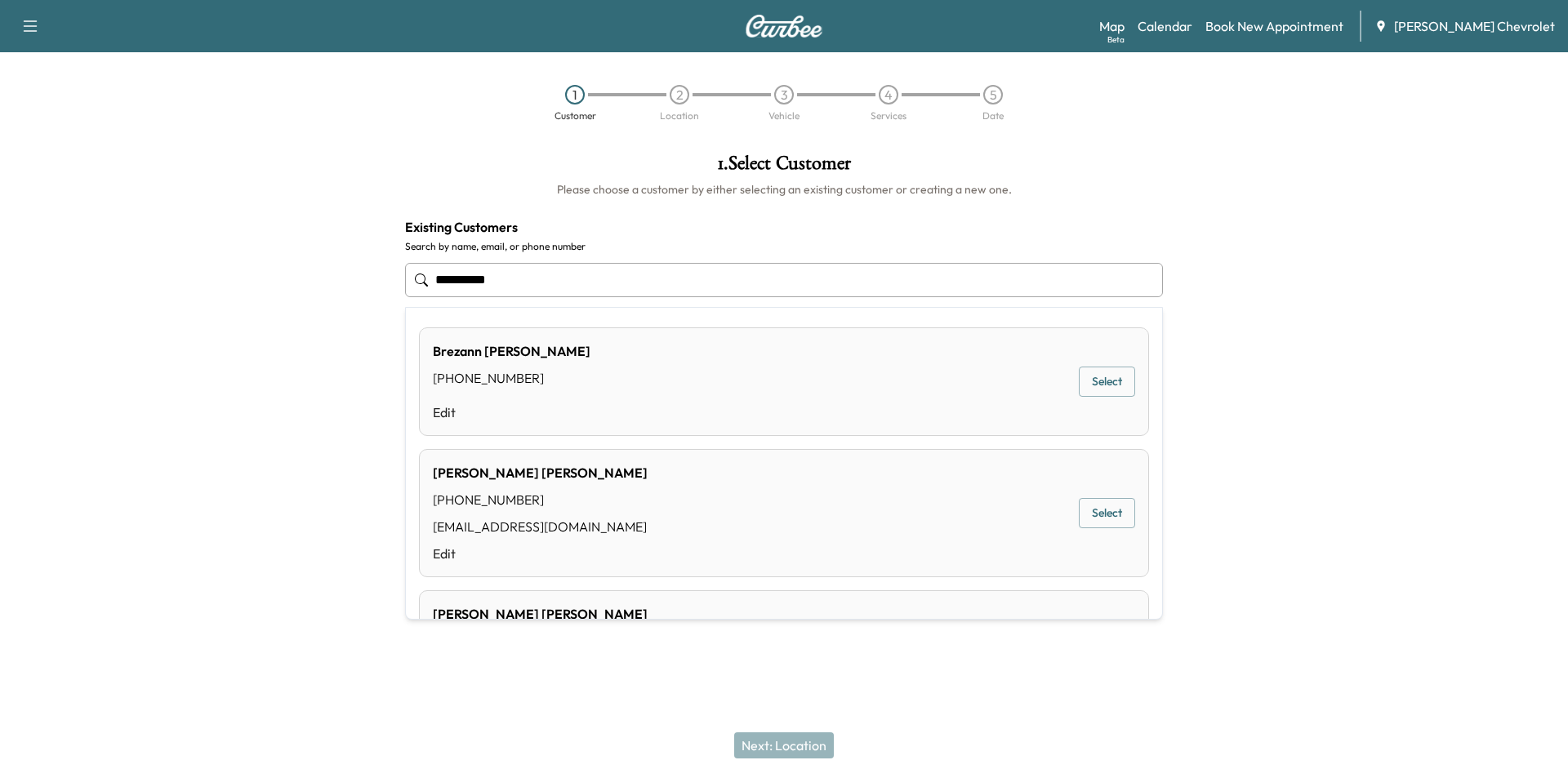
drag, startPoint x: 482, startPoint y: 351, endPoint x: 434, endPoint y: 356, distance: 48.3
click at [434, 356] on div "[PERSON_NAME]" at bounding box center [512, 351] width 158 height 19
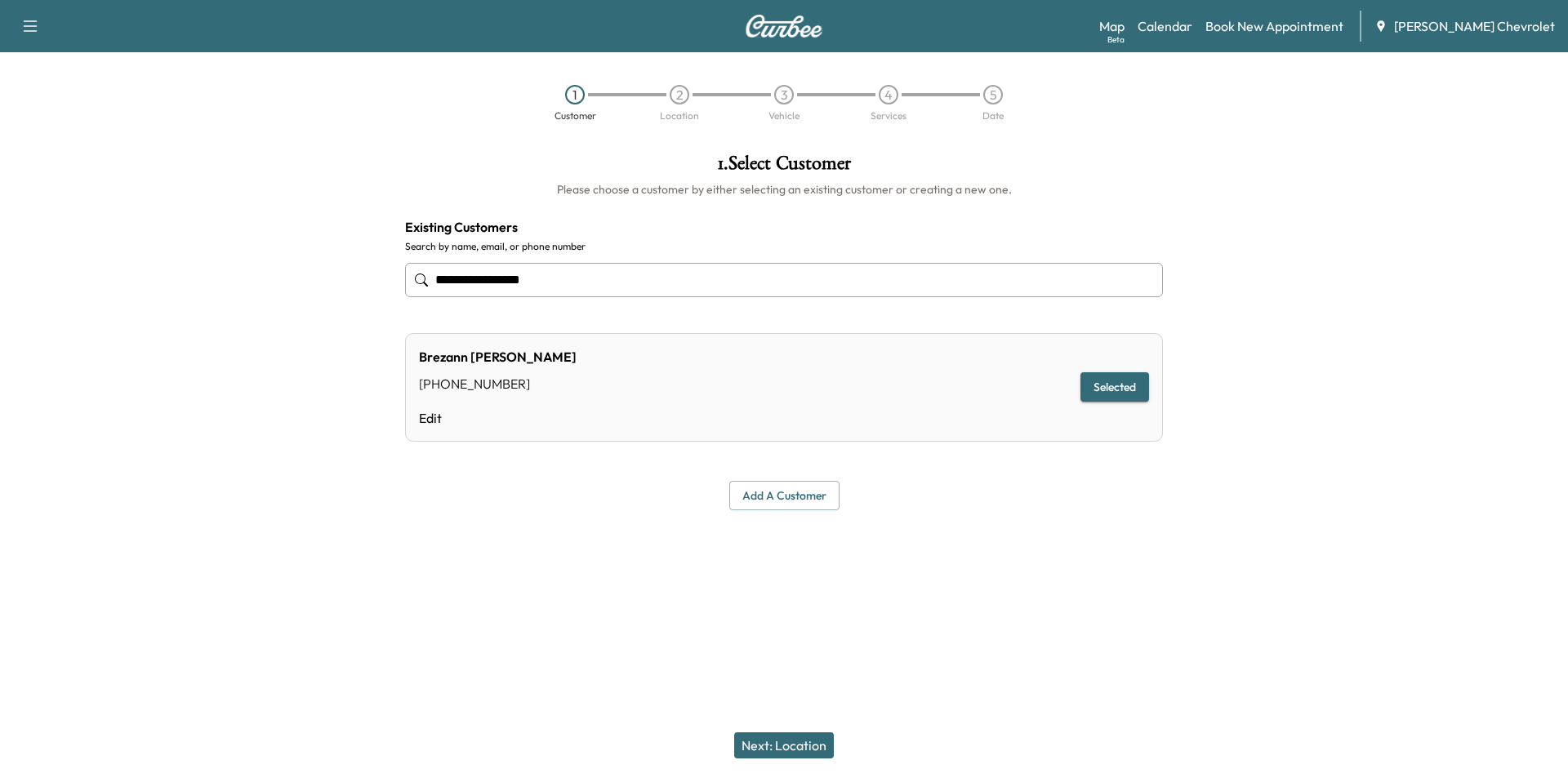
type input "**********"
drag, startPoint x: 470, startPoint y: 353, endPoint x: 410, endPoint y: 361, distance: 60.5
click at [410, 361] on div "[PERSON_NAME] [PHONE_NUMBER] Edit Selected" at bounding box center [784, 387] width 758 height 109
copy div "Brezann"
click at [1193, 28] on link "Calendar" at bounding box center [1165, 25] width 55 height 19
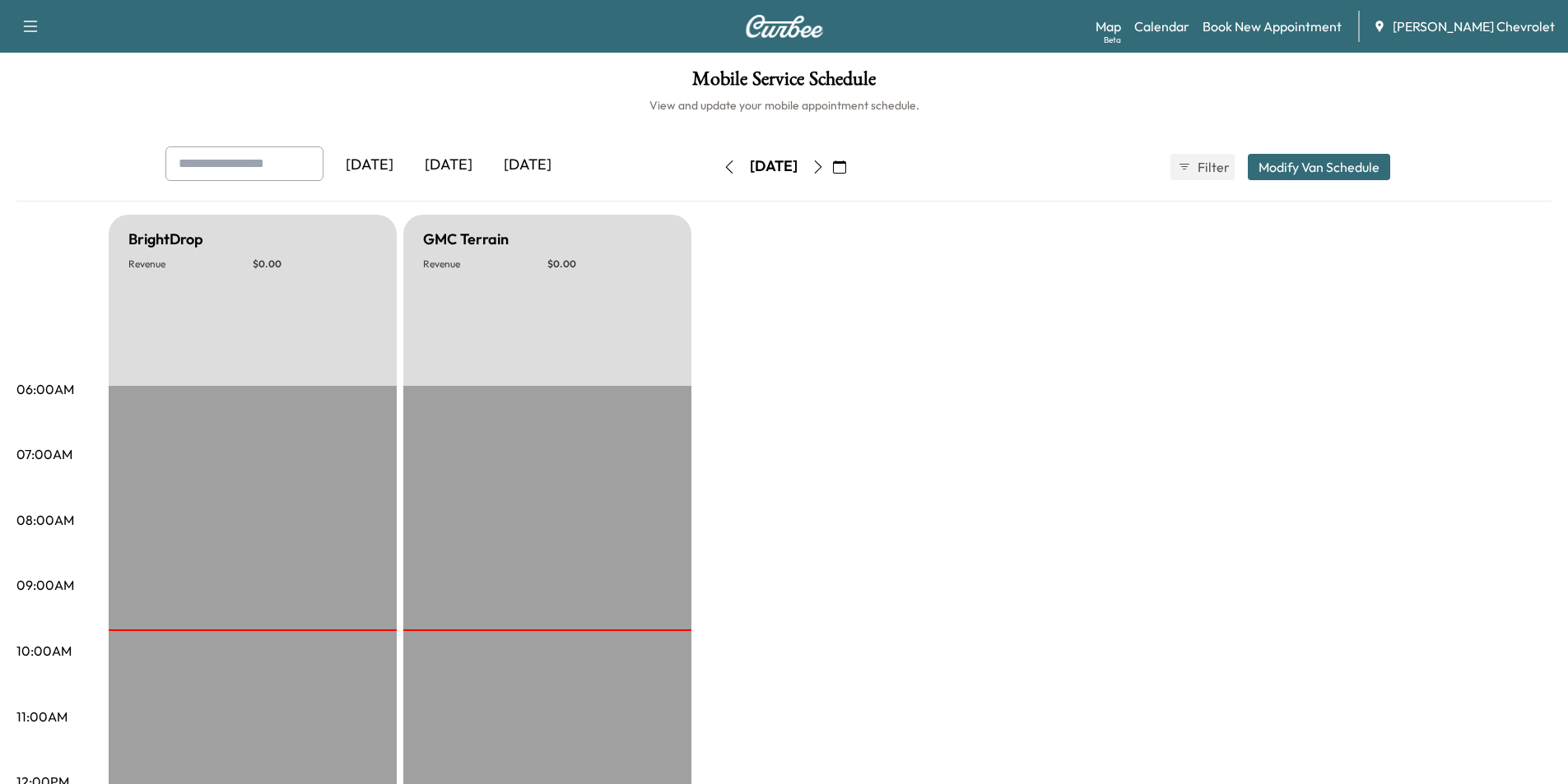
click at [825, 162] on icon "button" at bounding box center [818, 167] width 14 height 14
click at [825, 163] on icon "button" at bounding box center [818, 167] width 14 height 14
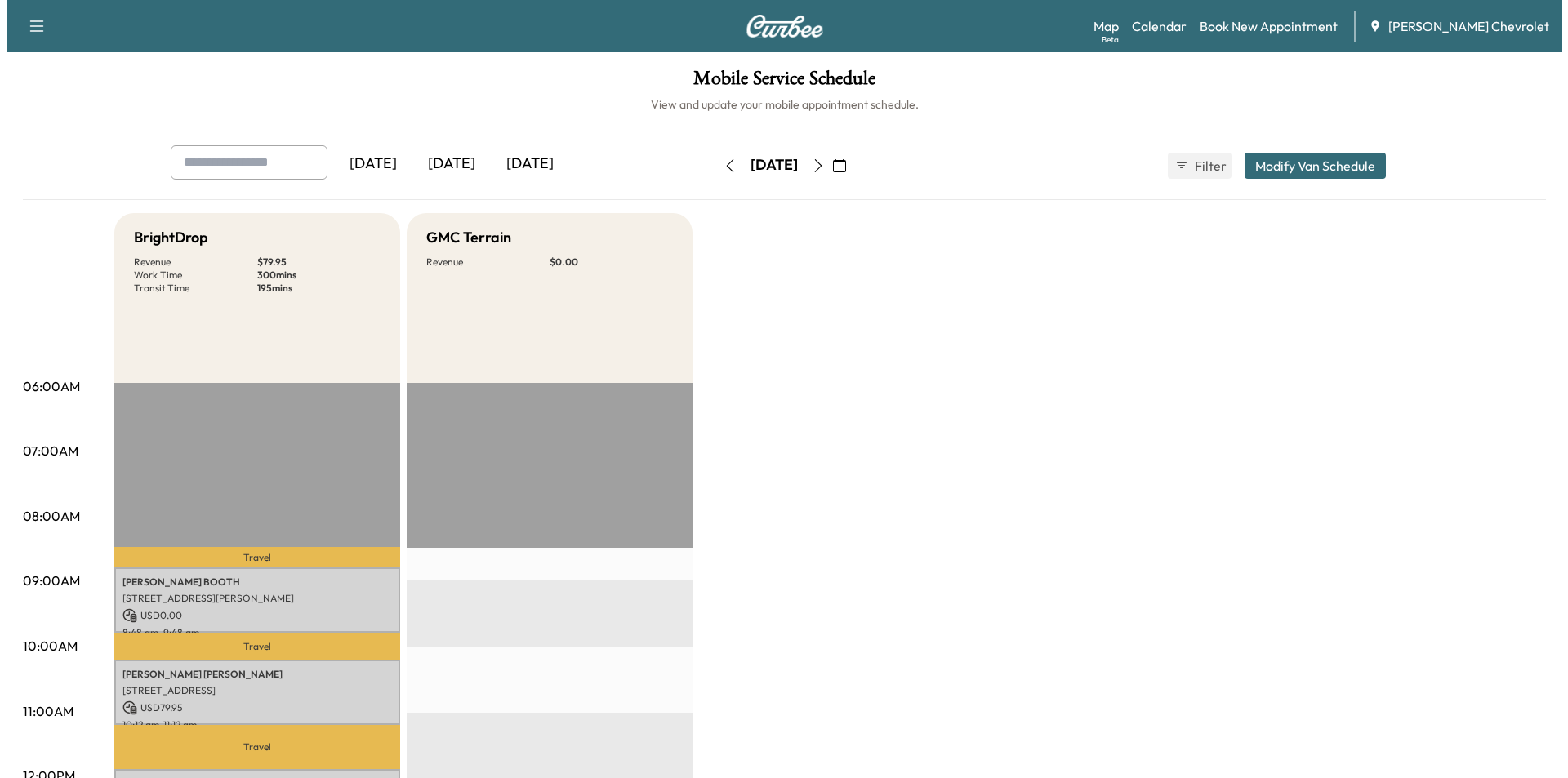
scroll to position [82, 0]
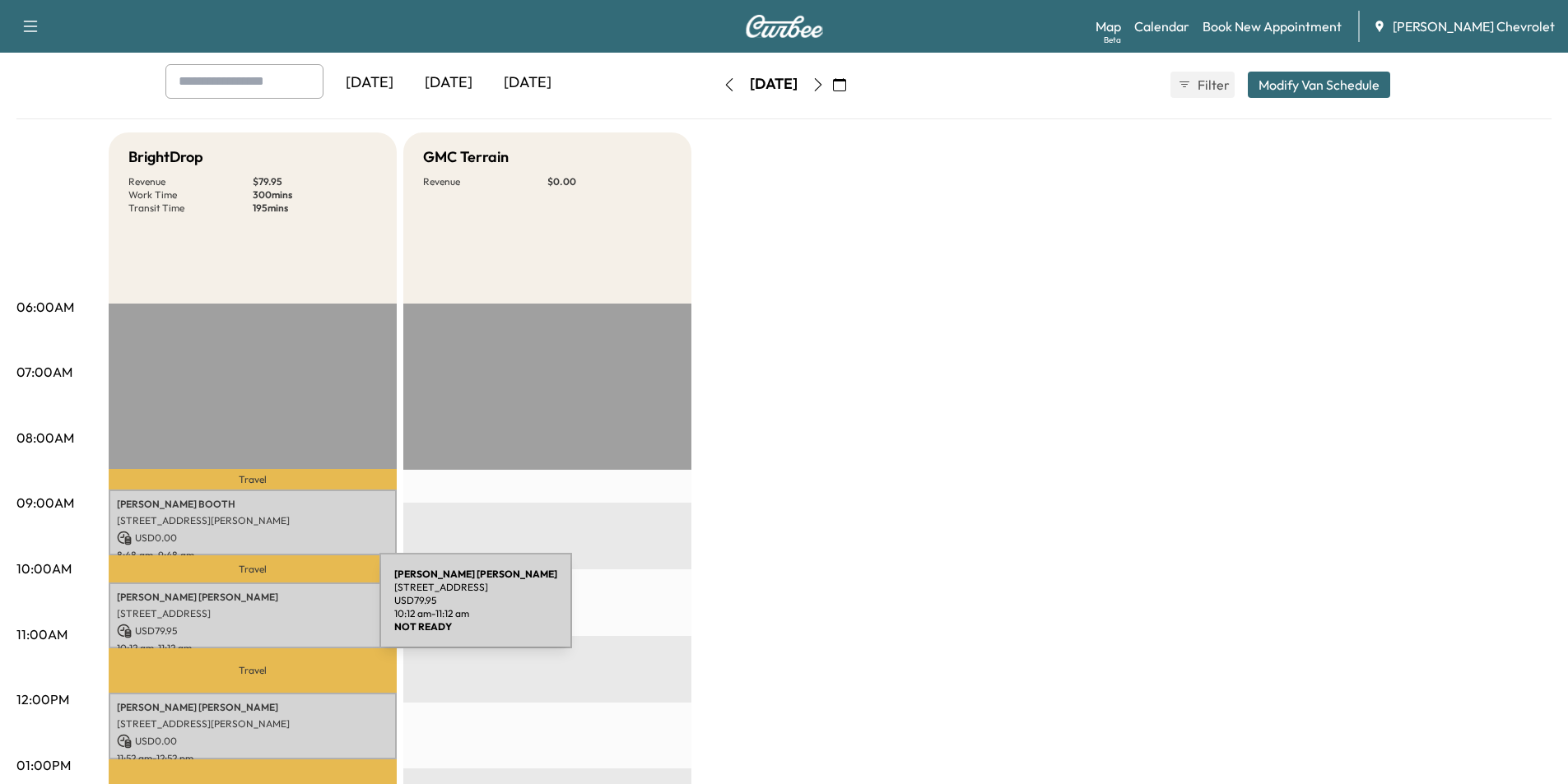
click at [257, 611] on p "[STREET_ADDRESS]" at bounding box center [253, 614] width 272 height 14
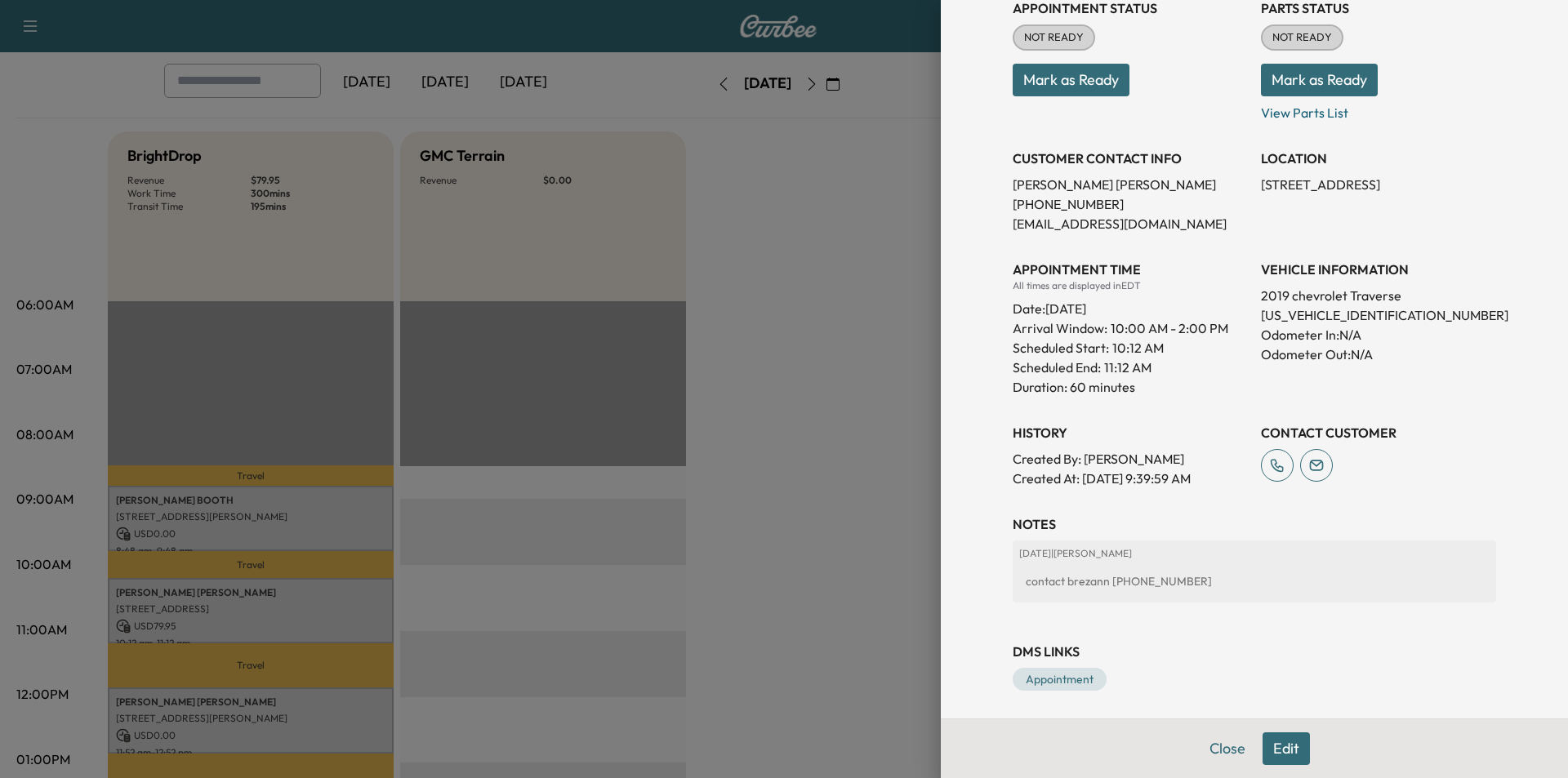
scroll to position [212, 0]
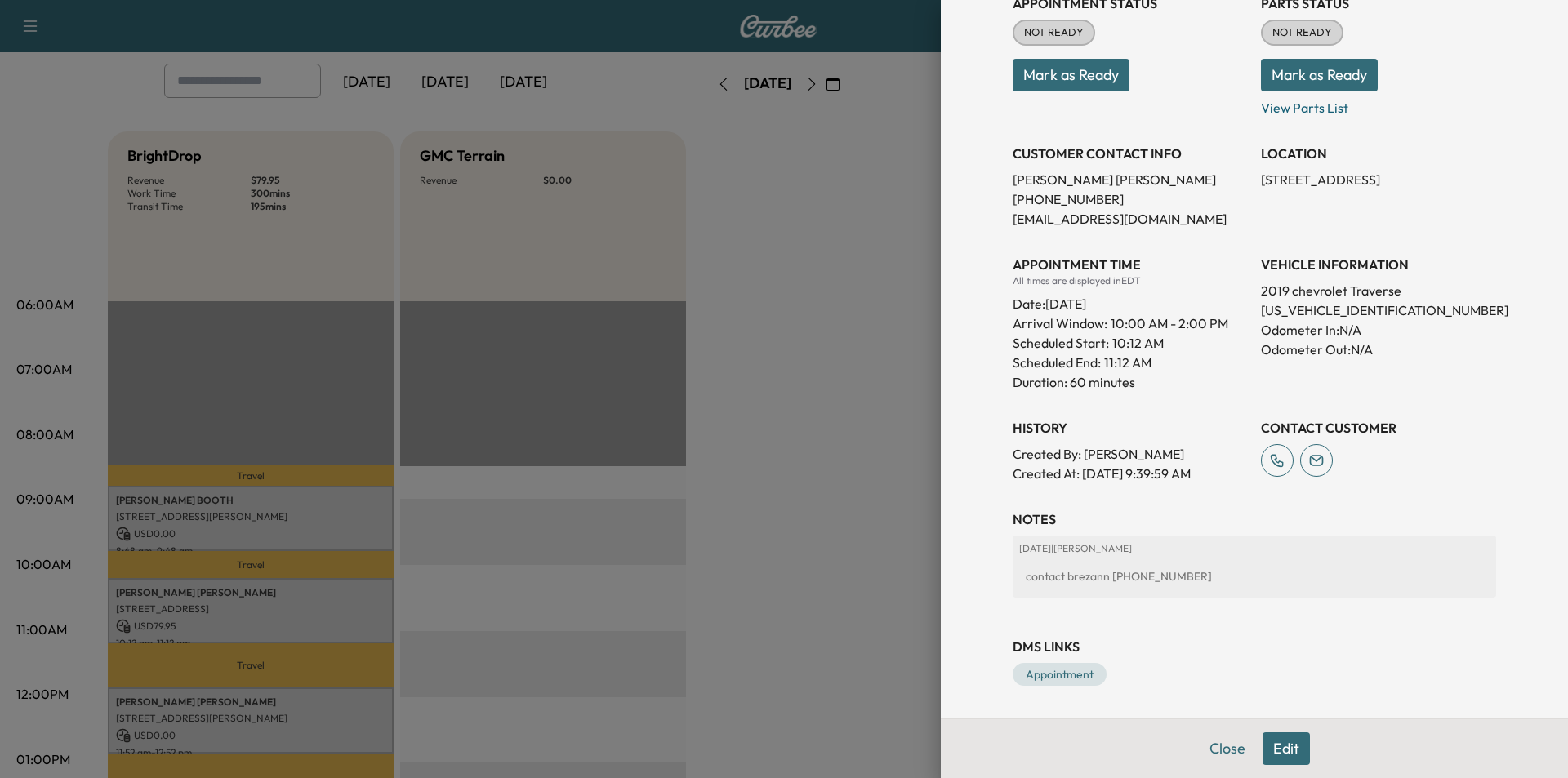
click at [1274, 751] on button "Edit" at bounding box center [1286, 748] width 47 height 33
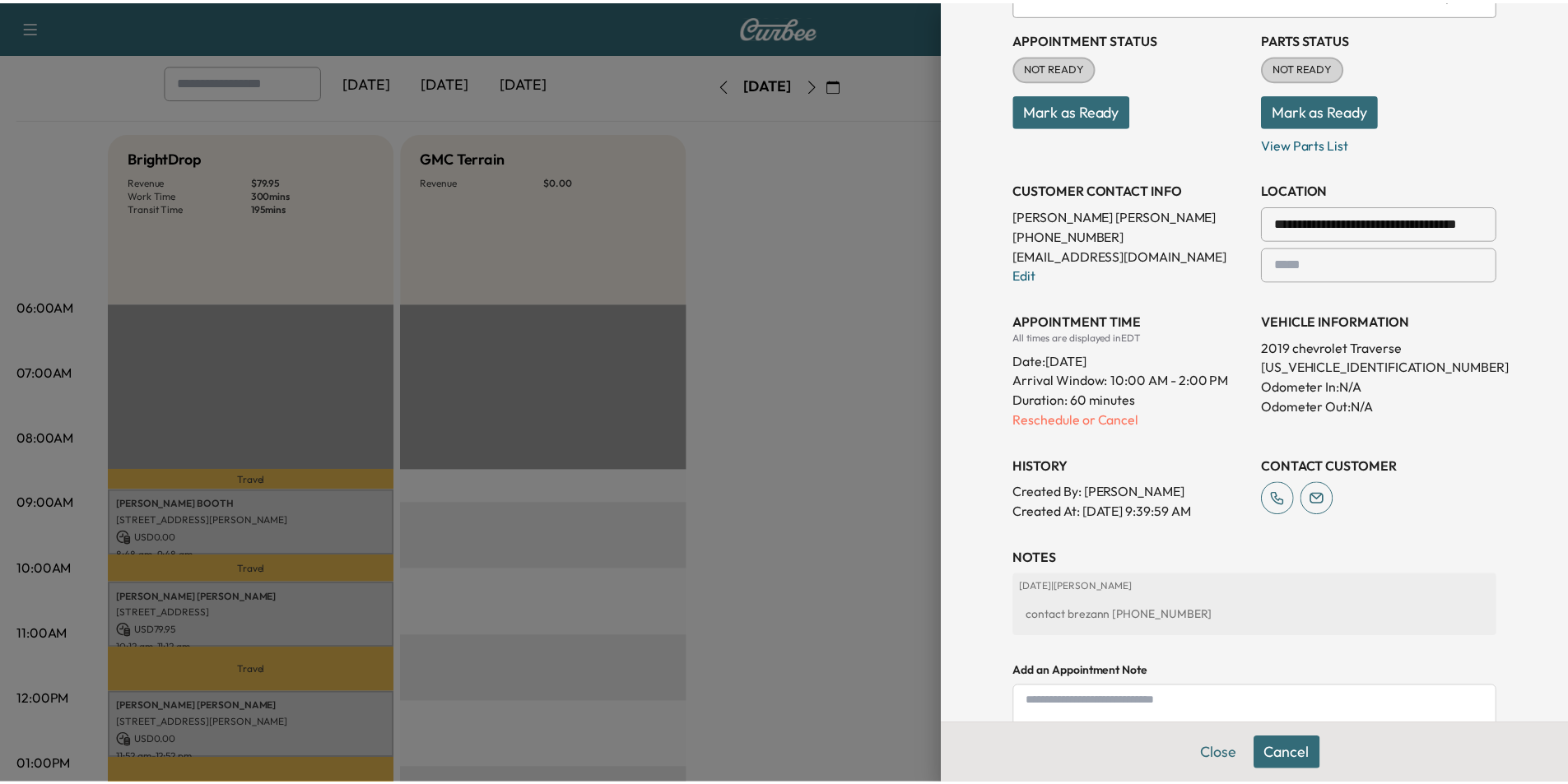
scroll to position [248, 0]
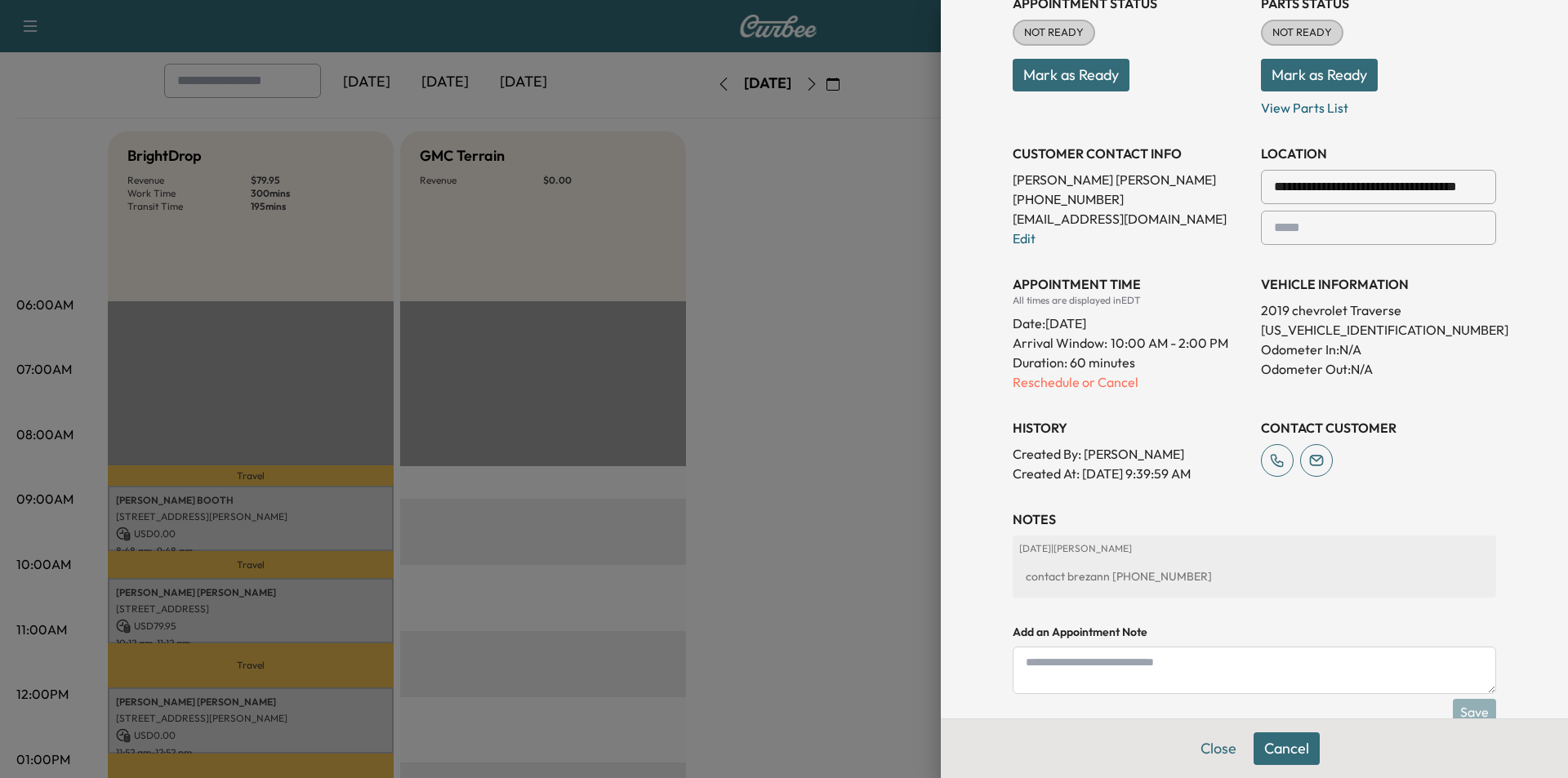
click at [1141, 577] on div "contact brezann [PHONE_NUMBER]" at bounding box center [1254, 577] width 470 height 30
paste textarea "*******"
type textarea "*******"
drag, startPoint x: 1039, startPoint y: 659, endPoint x: 990, endPoint y: 658, distance: 49.0
click at [993, 658] on div "**********" at bounding box center [1254, 280] width 523 height 1053
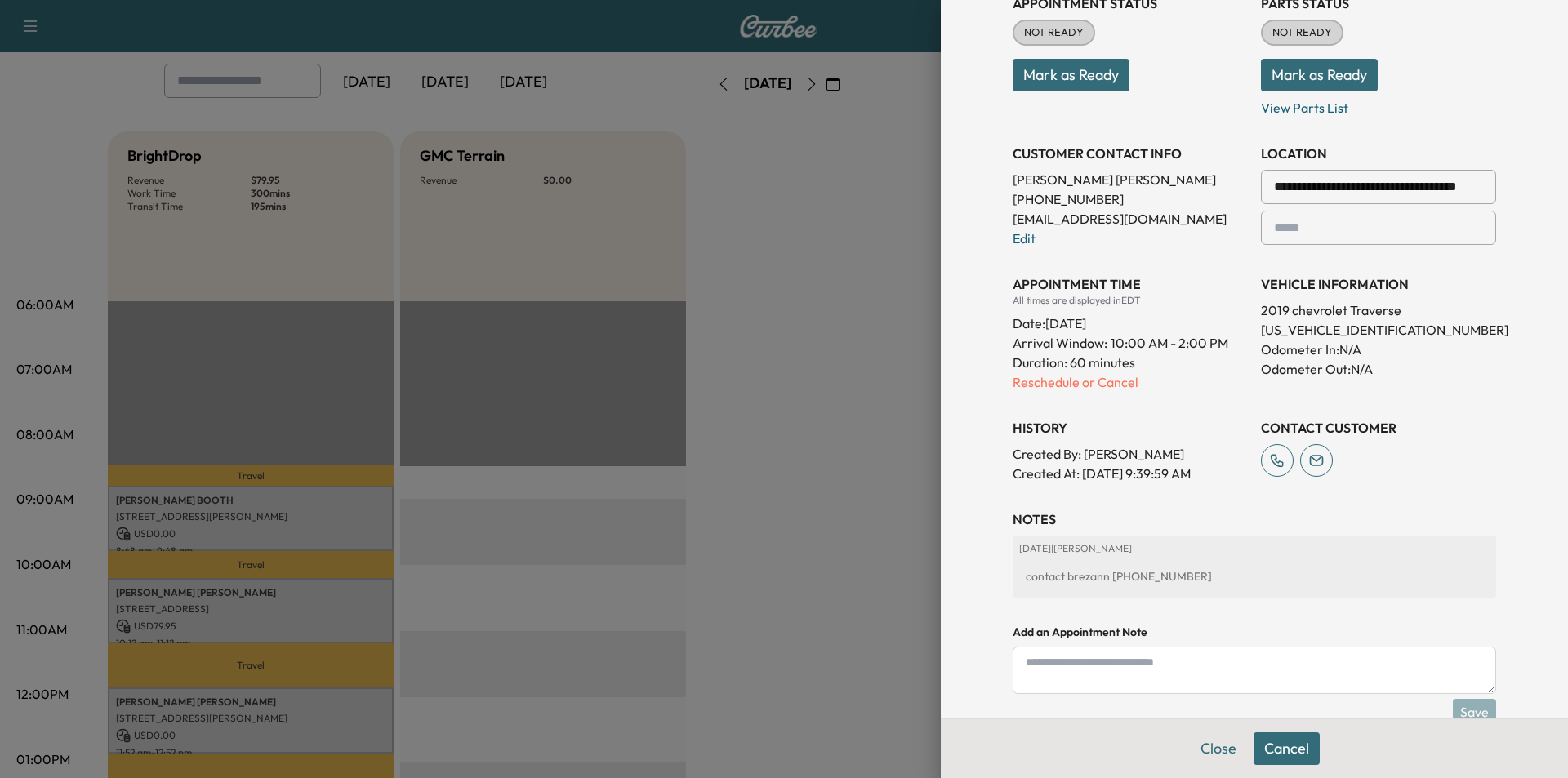
click at [1019, 587] on div "contact brezann [PHONE_NUMBER]" at bounding box center [1254, 577] width 470 height 30
click at [1211, 751] on button "Close" at bounding box center [1219, 748] width 57 height 33
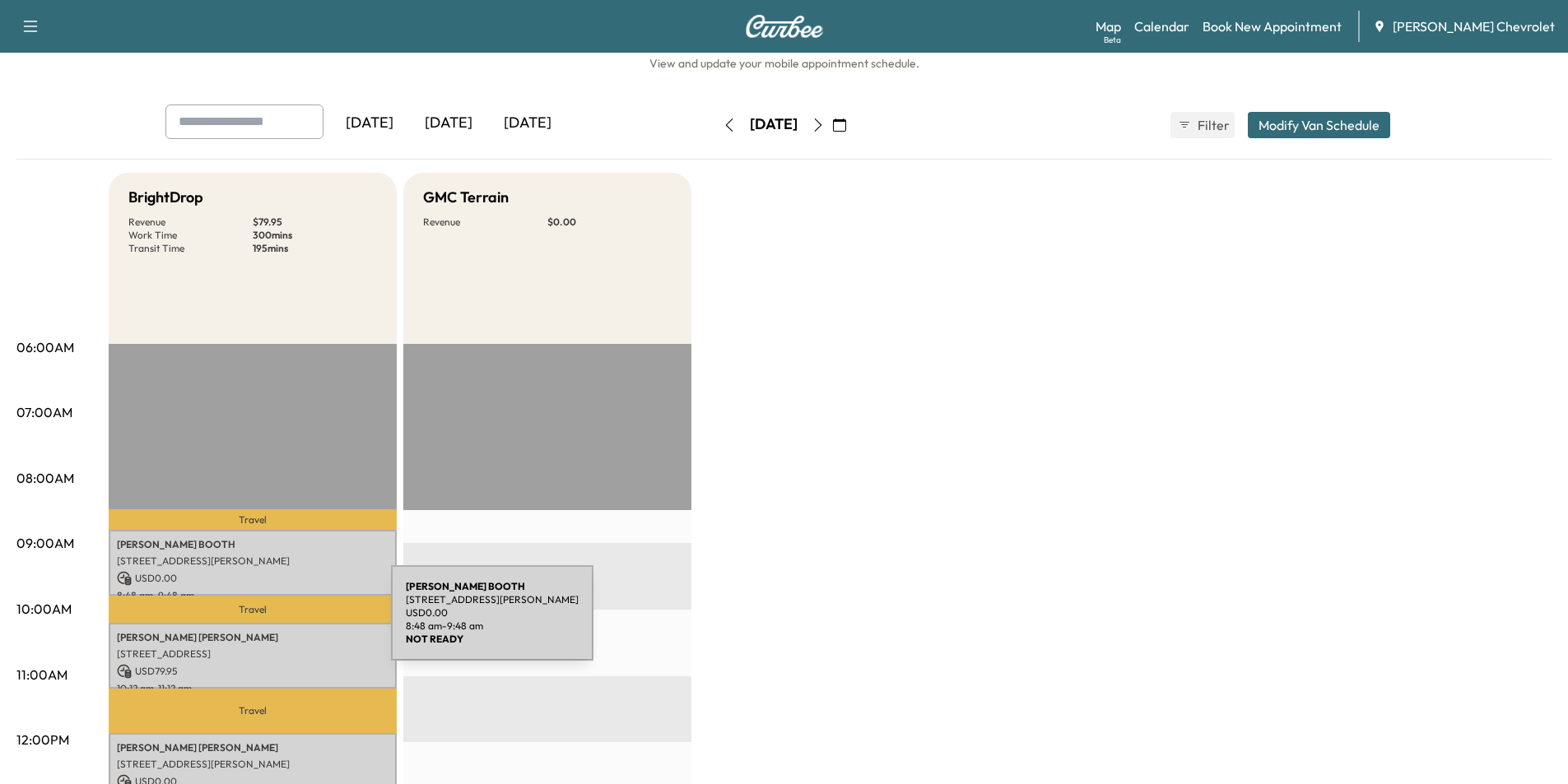
scroll to position [82, 0]
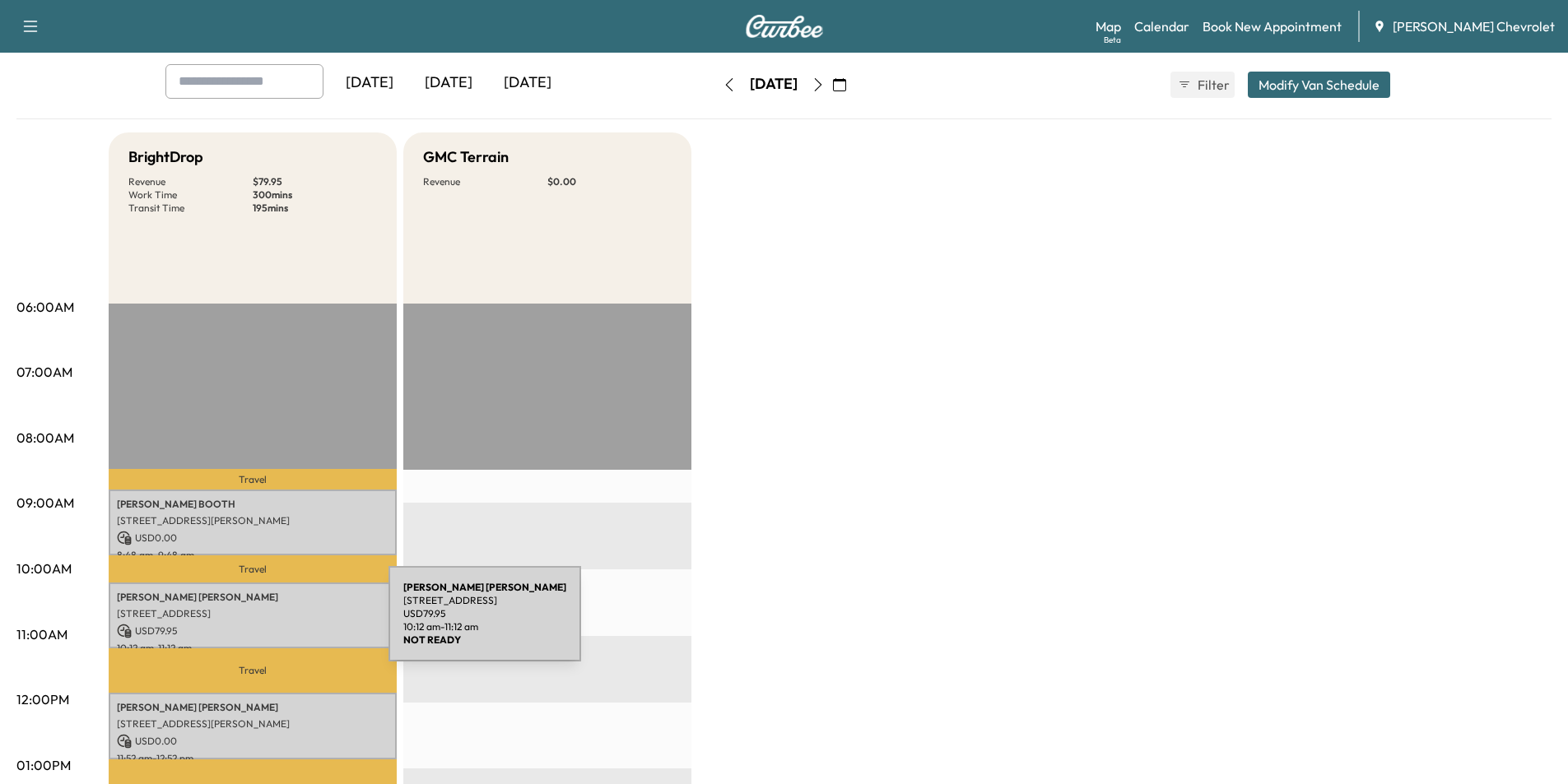
click at [265, 623] on p "USD 79.95" at bounding box center [253, 630] width 272 height 14
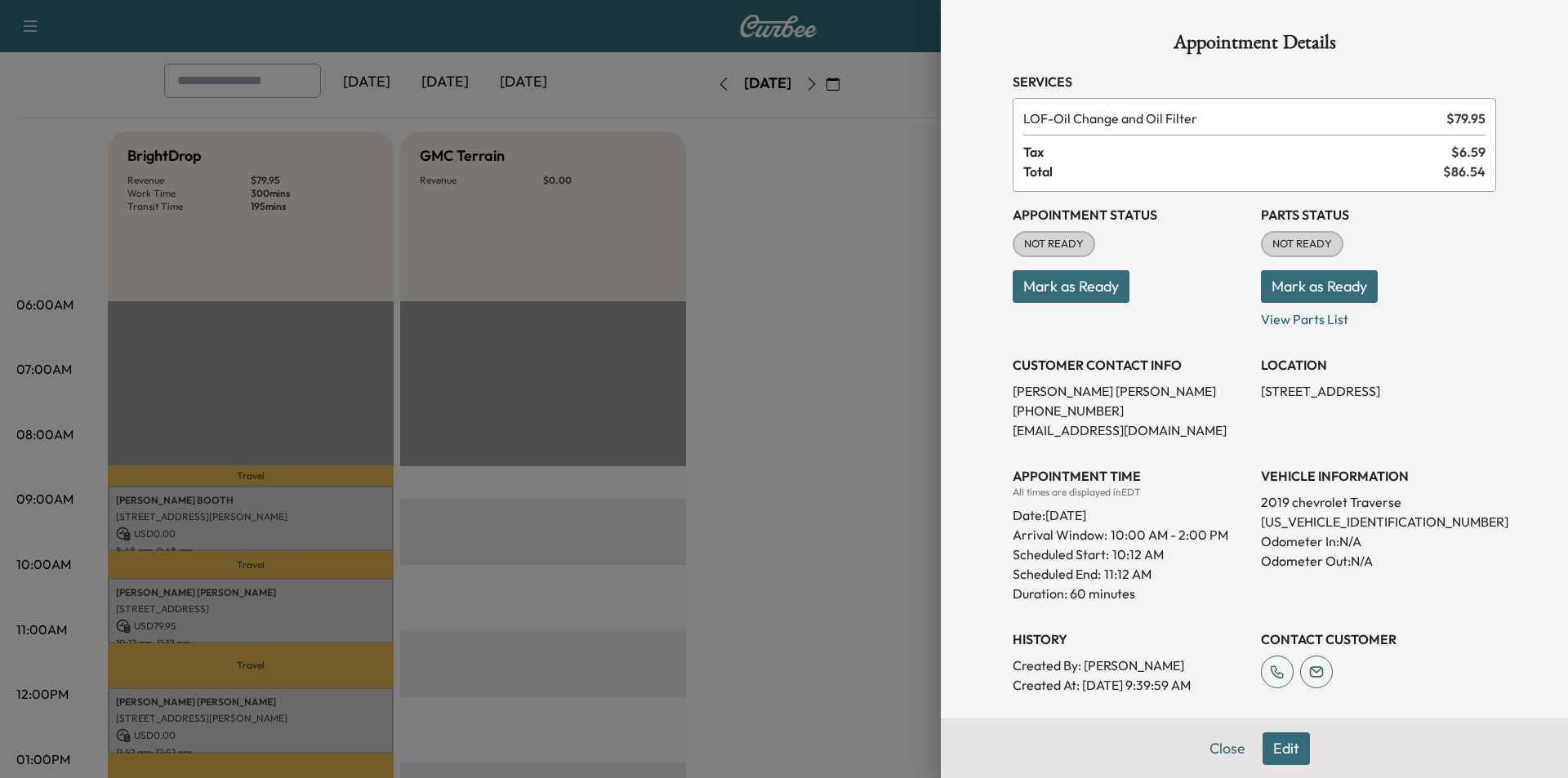
click at [1265, 750] on button "Edit" at bounding box center [1286, 748] width 47 height 33
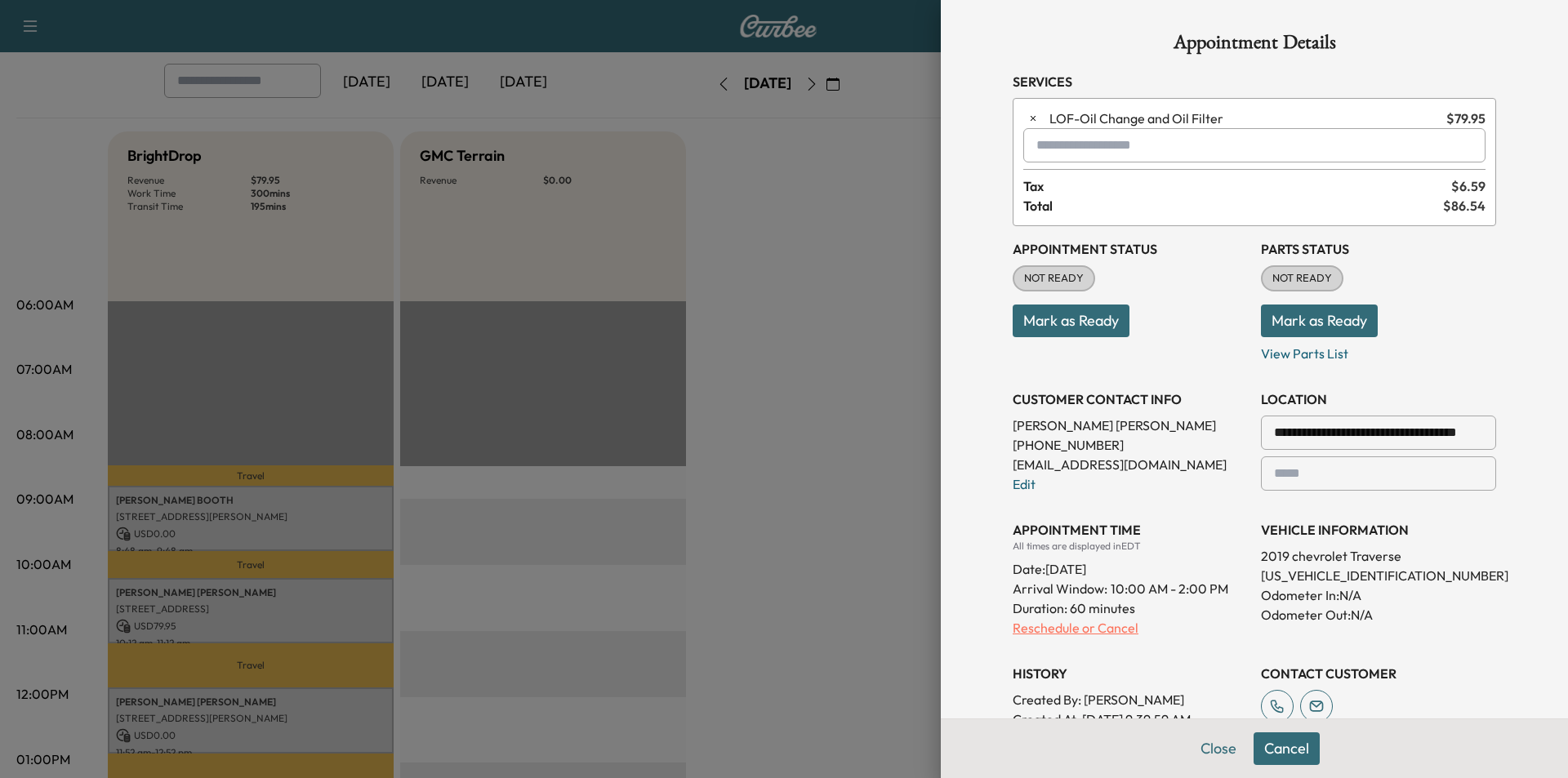
click at [1101, 630] on p "Reschedule or Cancel" at bounding box center [1130, 627] width 235 height 19
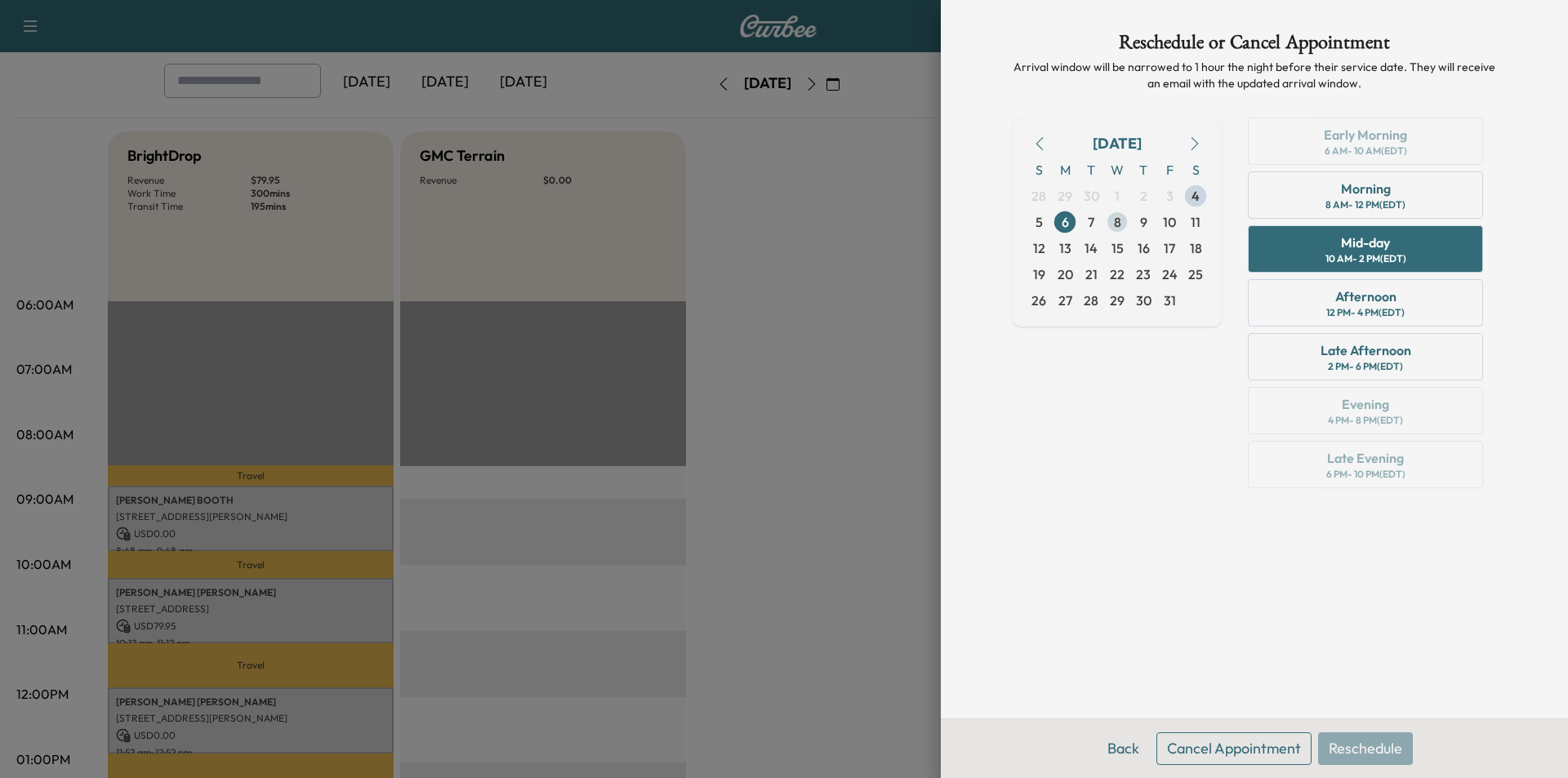
click at [1105, 219] on span "8" at bounding box center [1117, 222] width 26 height 26
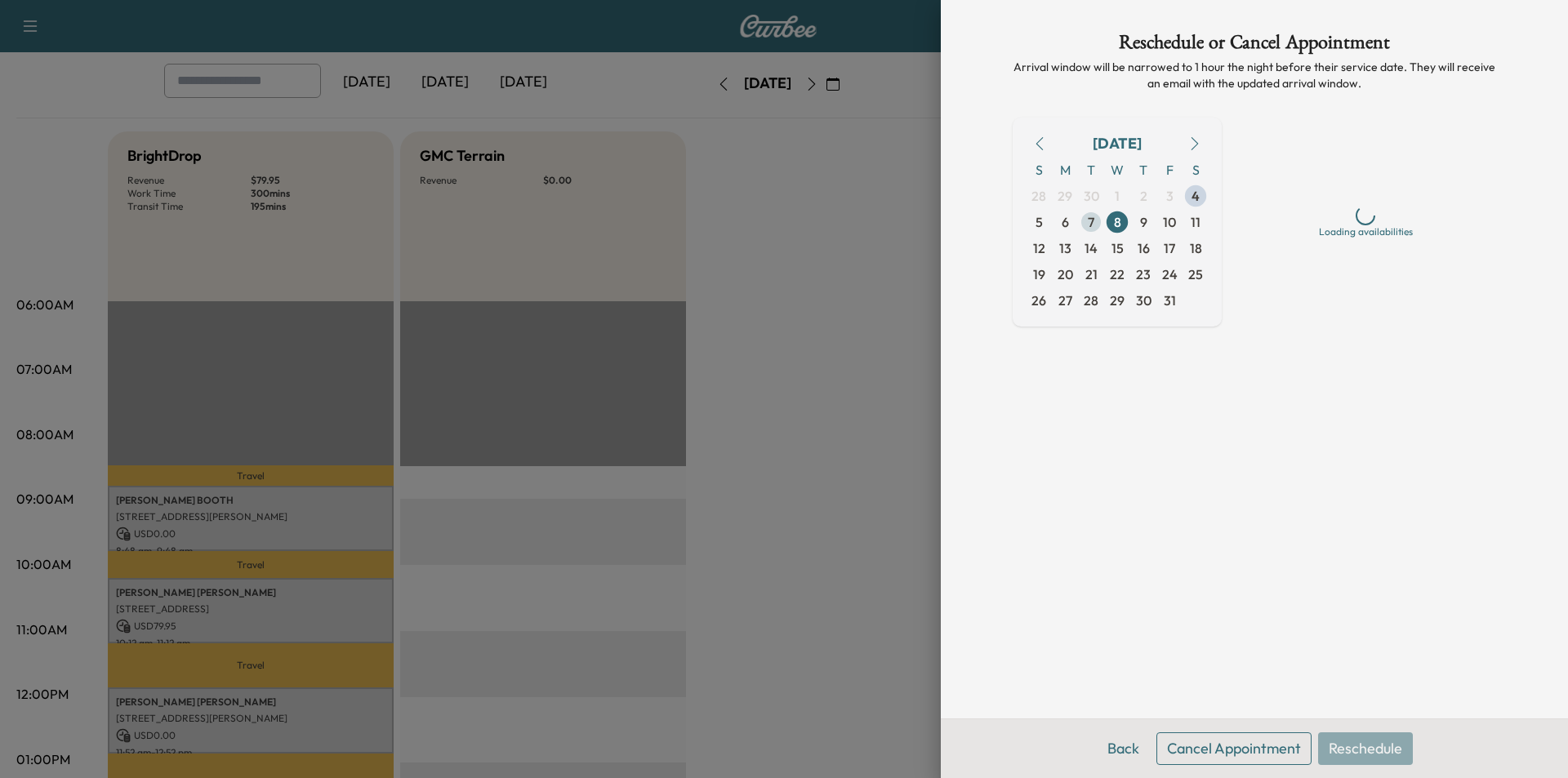
click at [1098, 219] on span "7" at bounding box center [1091, 222] width 26 height 26
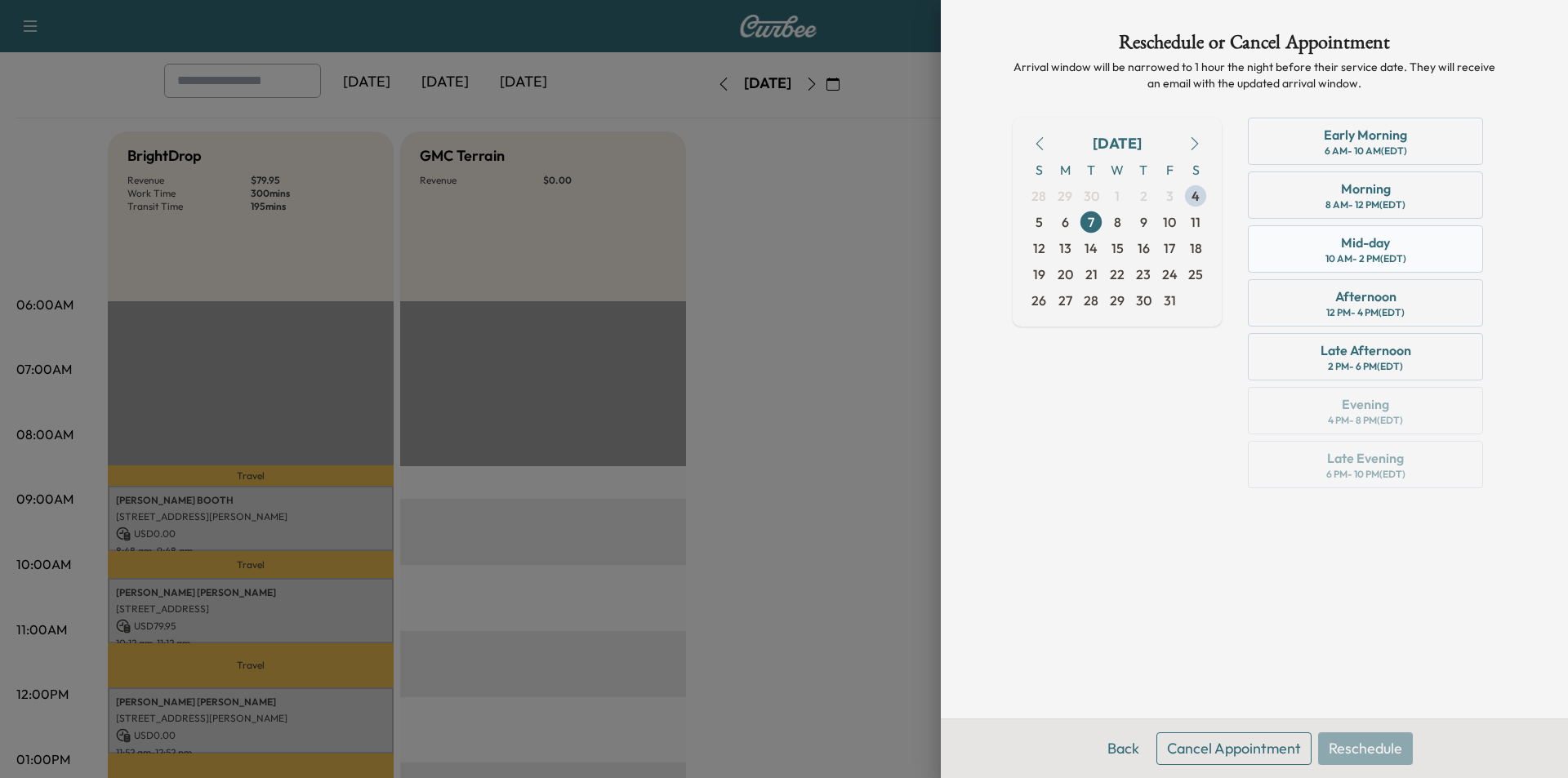
click at [1431, 262] on div "Mid-day 10 AM - 2 PM (EDT)" at bounding box center [1366, 249] width 235 height 47
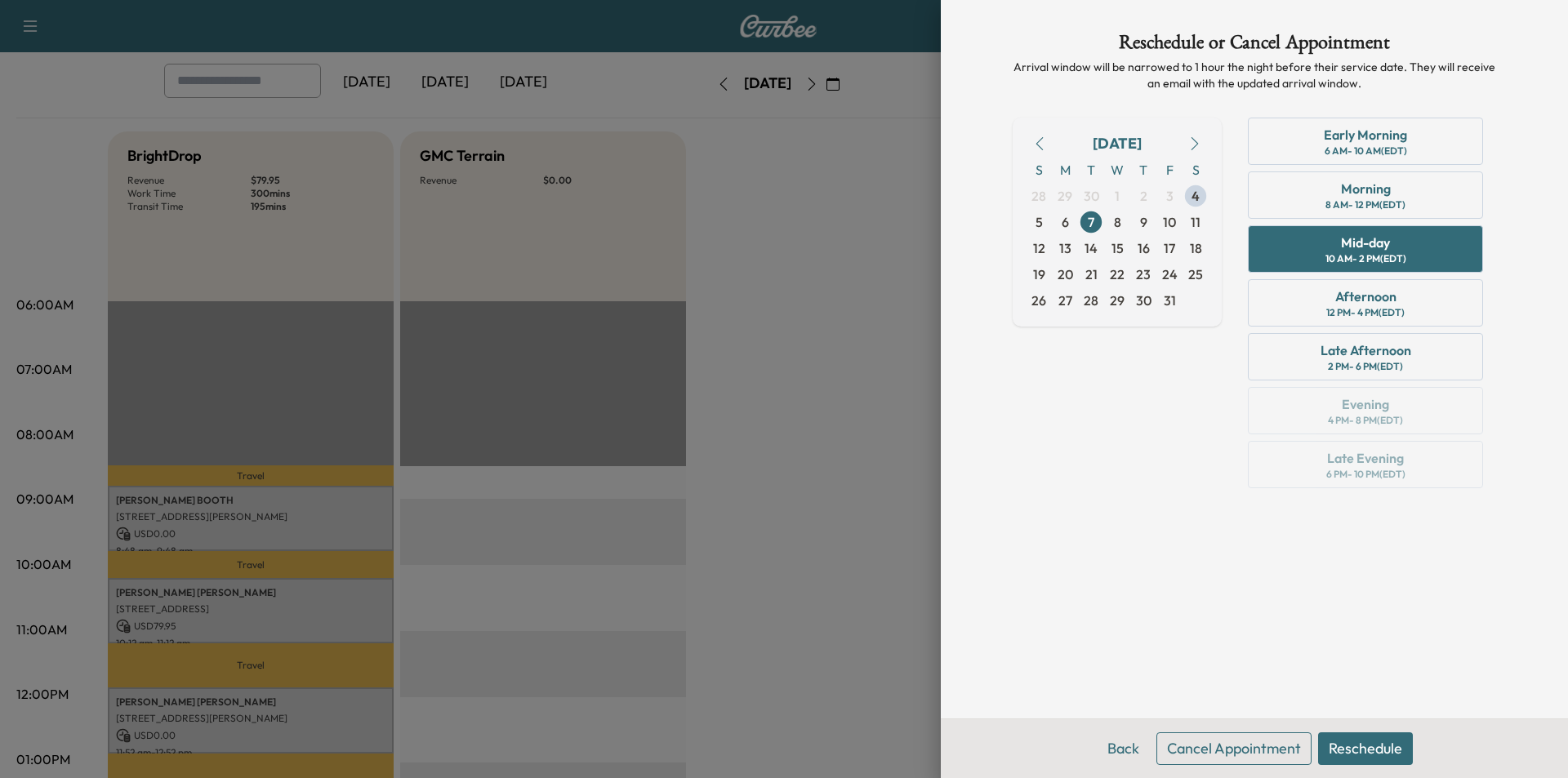
click at [1383, 742] on button "Reschedule" at bounding box center [1366, 748] width 94 height 33
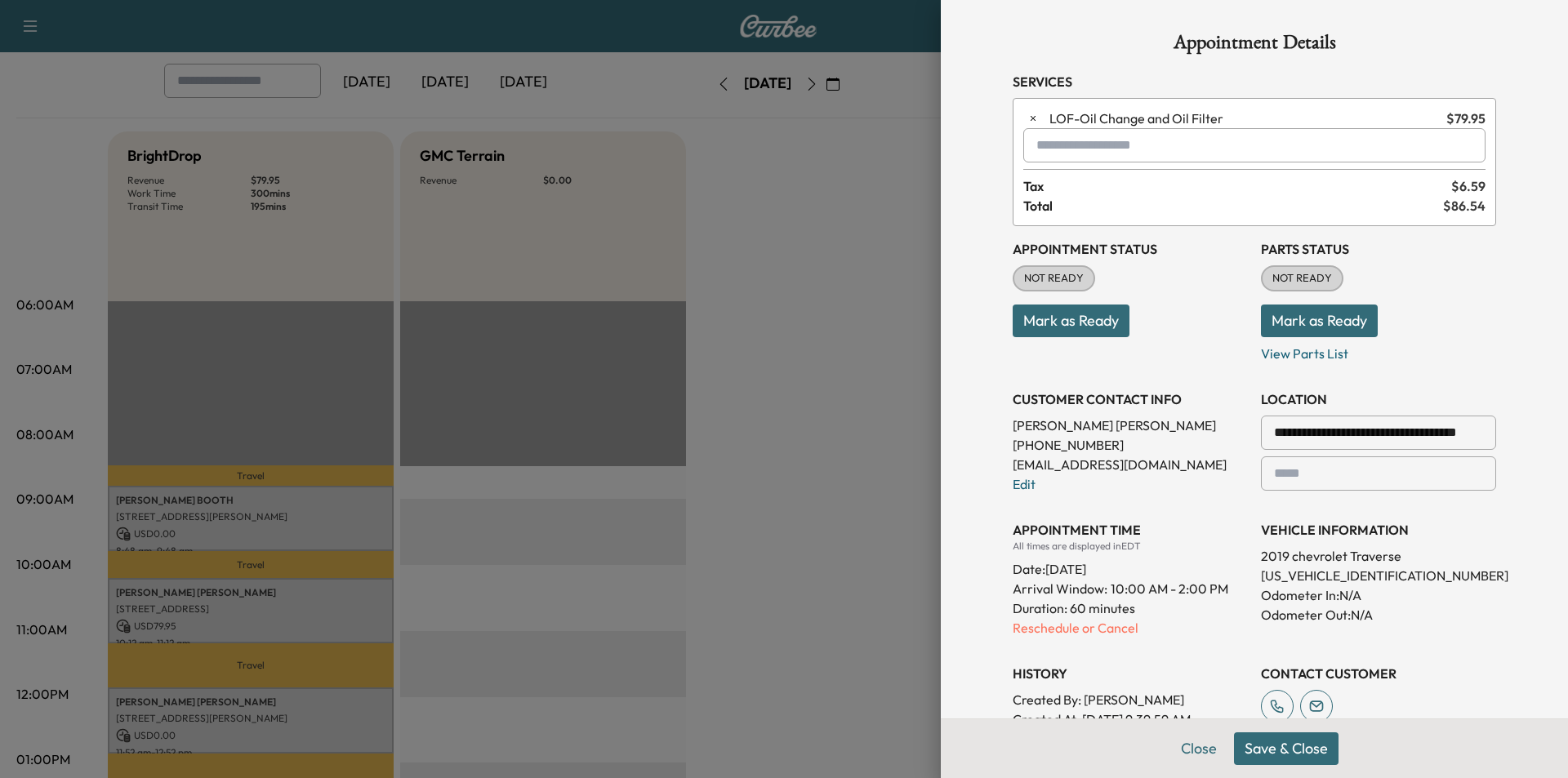
click at [1253, 745] on button "Save & Close" at bounding box center [1286, 748] width 105 height 33
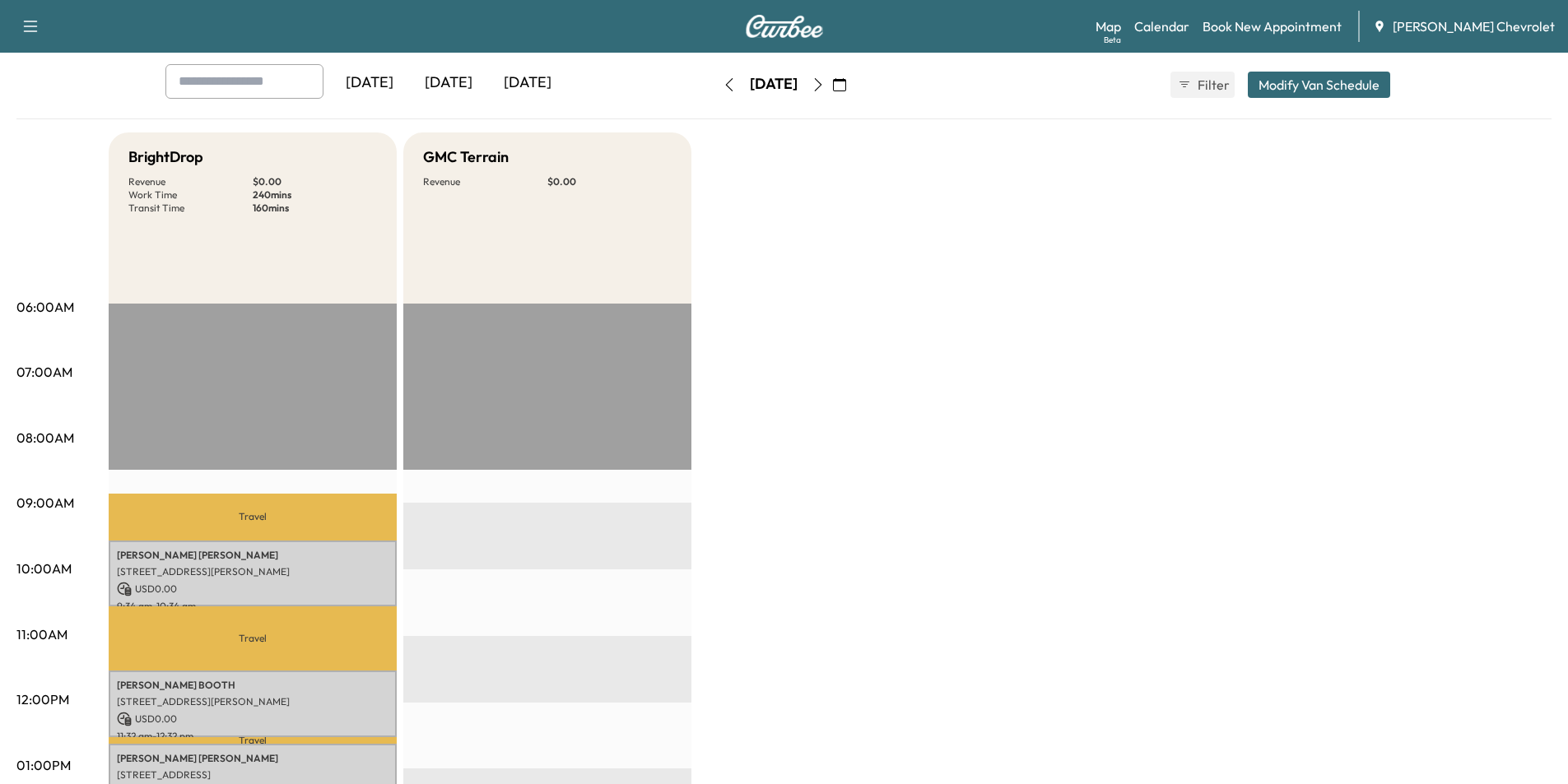
click at [854, 80] on button "button" at bounding box center [839, 84] width 28 height 26
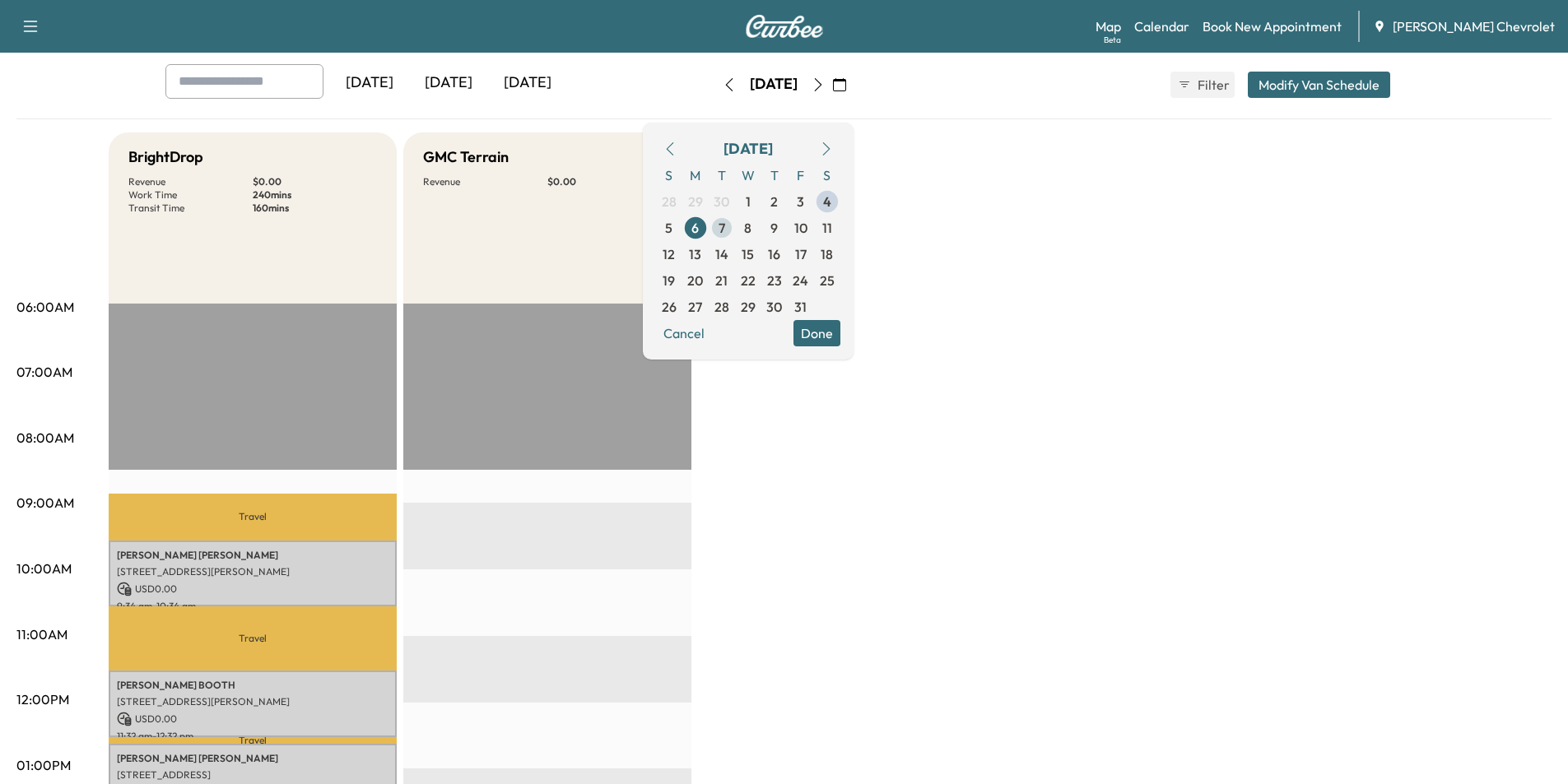
click at [735, 232] on span "7" at bounding box center [721, 228] width 26 height 26
